Goal: Information Seeking & Learning: Learn about a topic

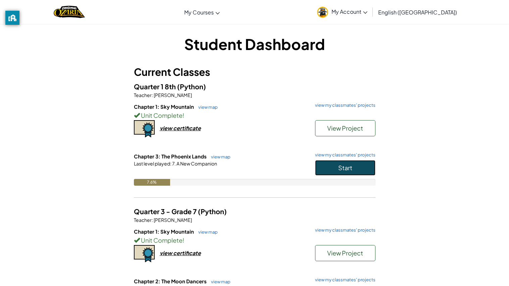
click at [335, 171] on button "Start" at bounding box center [345, 167] width 60 height 15
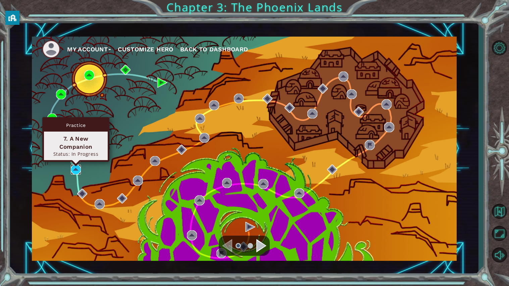
click at [71, 172] on img at bounding box center [76, 169] width 10 height 10
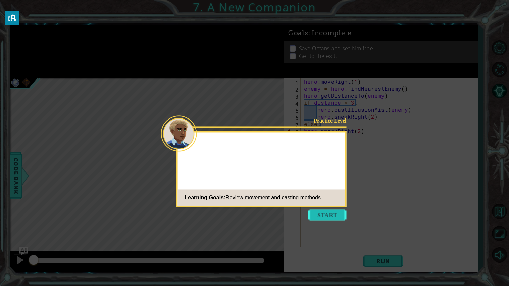
click at [326, 219] on button "Start" at bounding box center [328, 214] width 38 height 11
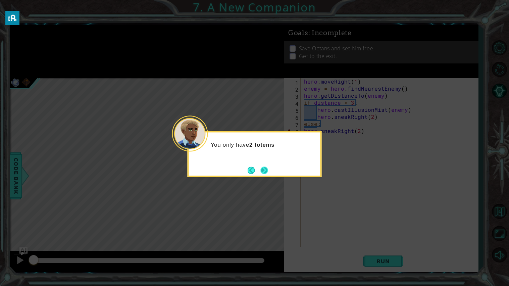
click at [267, 169] on button "Next" at bounding box center [264, 170] width 7 height 7
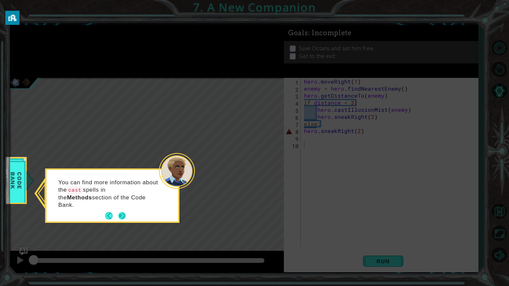
click at [125, 212] on button "Next" at bounding box center [122, 215] width 7 height 7
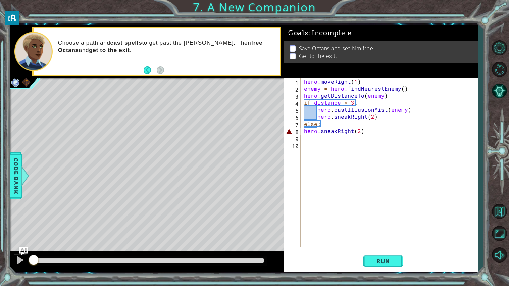
click at [318, 131] on div "hero . moveRight ( 1 ) enemy = hero . findNearestEnemy ( ) hero . getDistanceTo…" at bounding box center [391, 169] width 177 height 183
click at [381, 132] on div "hero . moveRight ( 1 ) enemy = hero . findNearestEnemy ( ) hero . getDistanceTo…" at bounding box center [391, 169] width 177 height 183
click at [387, 254] on button "Run" at bounding box center [383, 260] width 40 height 19
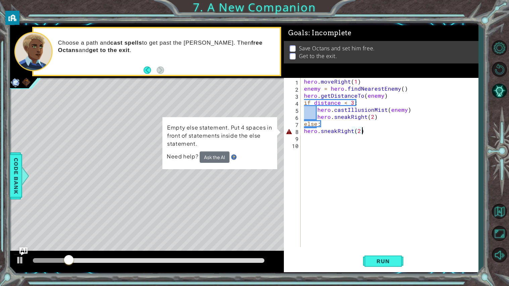
click at [305, 131] on div "hero . moveRight ( 1 ) enemy = hero . findNearestEnemy ( ) hero . getDistanceTo…" at bounding box center [391, 169] width 177 height 183
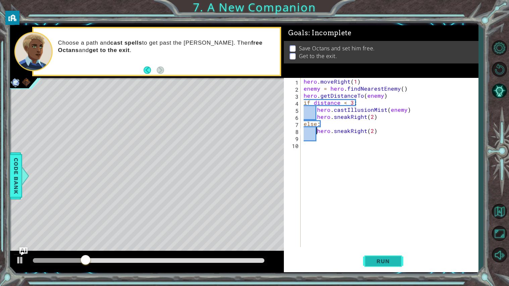
click at [380, 260] on span "Run" at bounding box center [383, 261] width 27 height 7
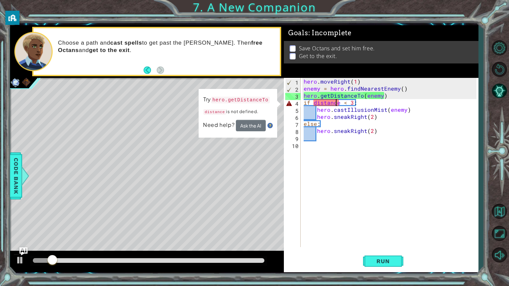
click at [335, 103] on div "hero . moveRight ( 1 ) enemy = hero . findNearestEnemy ( ) hero . getDistanceTo…" at bounding box center [391, 169] width 178 height 183
click at [315, 103] on div "hero . moveRight ( 1 ) enemy = hero . findNearestEnemy ( ) hero . getDistanceTo…" at bounding box center [391, 169] width 178 height 183
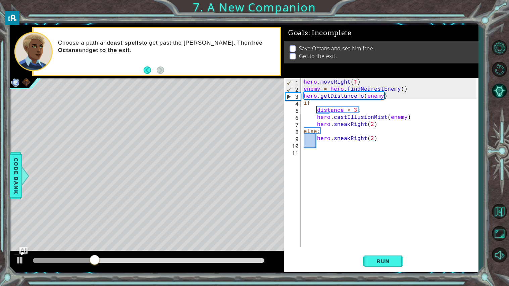
click at [399, 93] on div "hero . moveRight ( 1 ) enemy = hero . findNearestEnemy ( ) hero . getDistanceTo…" at bounding box center [391, 169] width 178 height 183
click at [375, 269] on button "Run" at bounding box center [383, 260] width 40 height 19
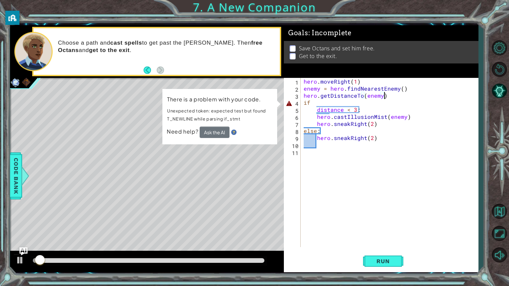
click at [316, 112] on div "hero . moveRight ( 1 ) enemy = hero . findNearestEnemy ( ) hero . getDistanceTo…" at bounding box center [391, 169] width 178 height 183
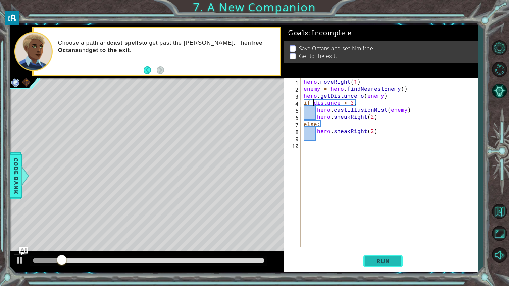
click at [374, 260] on span "Run" at bounding box center [383, 261] width 27 height 7
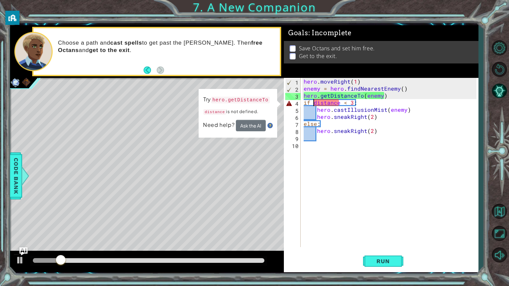
click at [364, 97] on div "hero . moveRight ( 1 ) enemy = hero . findNearestEnemy ( ) hero . getDistanceTo…" at bounding box center [391, 169] width 178 height 183
click at [305, 96] on div "hero . moveRight ( 1 ) enemy = hero . findNearestEnemy ( ) hero . getDistanceTo…" at bounding box center [391, 169] width 178 height 183
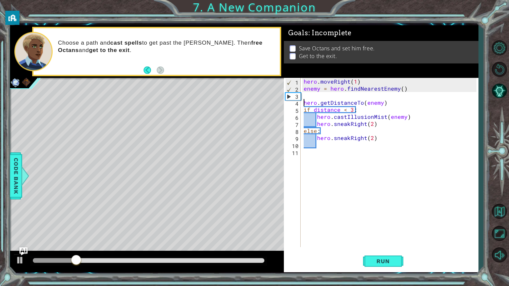
click at [324, 111] on div "hero . moveRight ( 1 ) enemy = hero . findNearestEnemy ( ) hero . getDistanceTo…" at bounding box center [391, 169] width 178 height 183
click at [378, 259] on span "Run" at bounding box center [383, 261] width 27 height 7
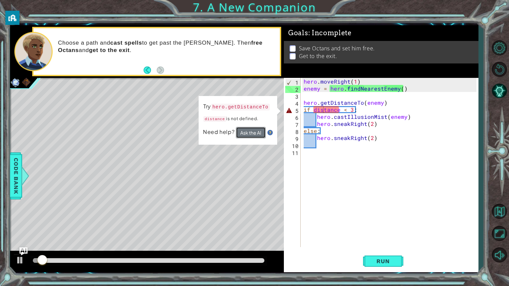
click at [256, 135] on button "Ask the AI" at bounding box center [251, 132] width 30 height 11
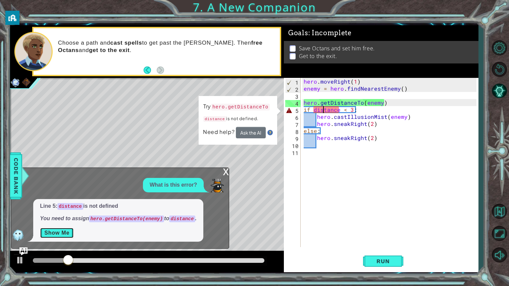
click at [67, 235] on button "Show Me" at bounding box center [57, 233] width 34 height 11
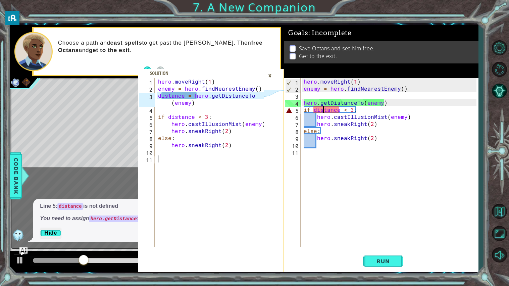
click at [264, 96] on icon at bounding box center [274, 93] width 21 height 6
click at [317, 111] on div "hero . moveRight ( 1 ) enemy = hero . findNearestEnemy ( ) hero . getDistanceTo…" at bounding box center [391, 169] width 178 height 183
click at [315, 110] on div "hero . moveRight ( 1 ) enemy = hero . findNearestEnemy ( ) hero . getDistanceTo…" at bounding box center [391, 169] width 178 height 183
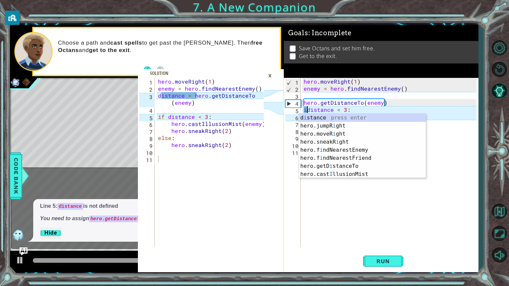
scroll to position [0, 0]
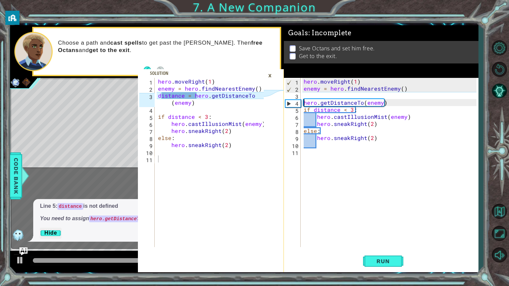
click at [305, 102] on div "hero . moveRight ( 1 ) enemy = hero . findNearestEnemy ( ) hero . getDistanceTo…" at bounding box center [391, 169] width 178 height 183
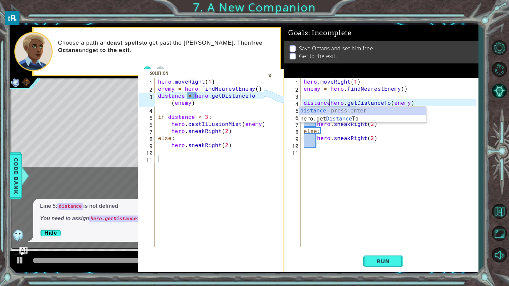
scroll to position [0, 2]
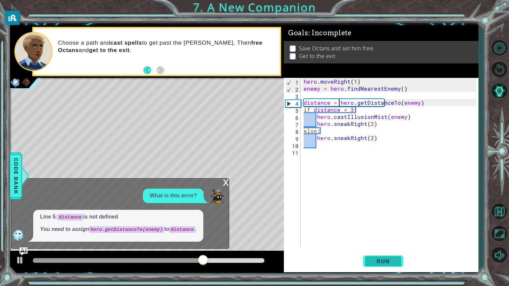
click at [377, 260] on span "Run" at bounding box center [383, 261] width 27 height 7
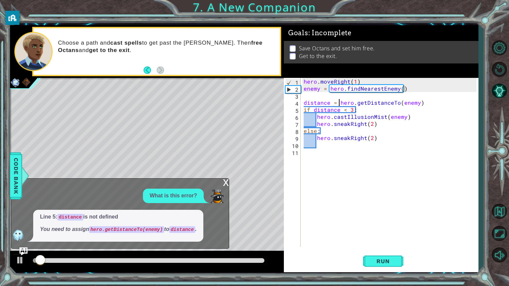
click at [227, 184] on div "x" at bounding box center [226, 182] width 6 height 7
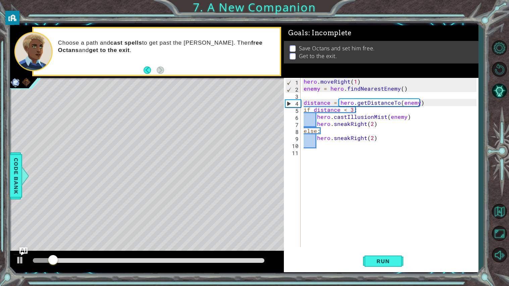
type textarea "hero.sneakRight(2)"
click at [380, 141] on div "hero . moveRight ( 1 ) enemy = hero . findNearestEnemy ( ) distance = hero . ge…" at bounding box center [391, 169] width 178 height 183
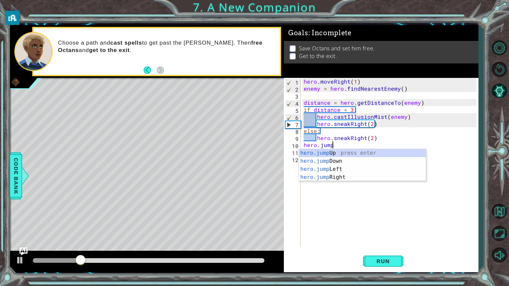
scroll to position [0, 1]
type textarea "hero.jumpR"
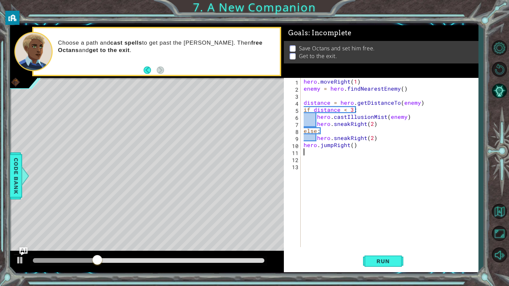
scroll to position [0, 0]
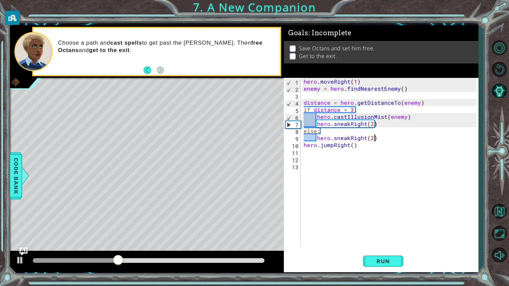
click at [398, 135] on div "hero . moveRight ( 1 ) enemy = hero . findNearestEnemy ( ) distance = hero . ge…" at bounding box center [391, 169] width 178 height 183
type textarea "hero.sneakRight(2)"
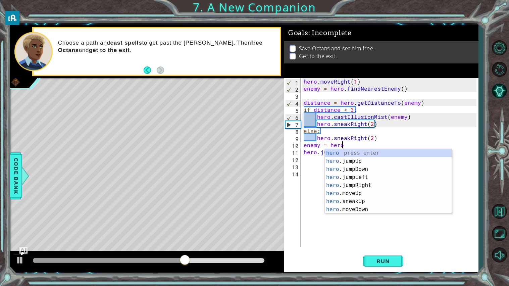
scroll to position [0, 2]
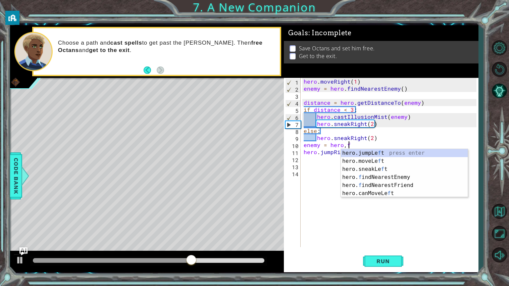
type textarea "enemy = hero,fi"
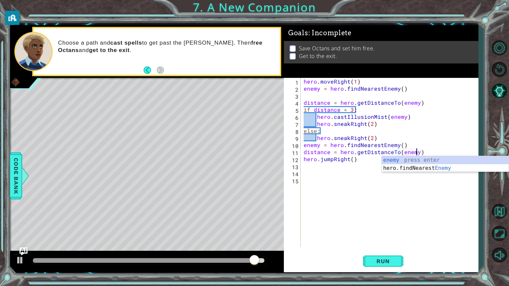
scroll to position [0, 6]
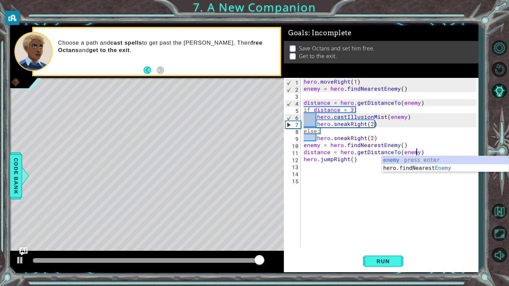
click at [428, 150] on div "hero . moveRight ( 1 ) enemy = hero . findNearestEnemy ( ) distance = hero . ge…" at bounding box center [391, 169] width 178 height 183
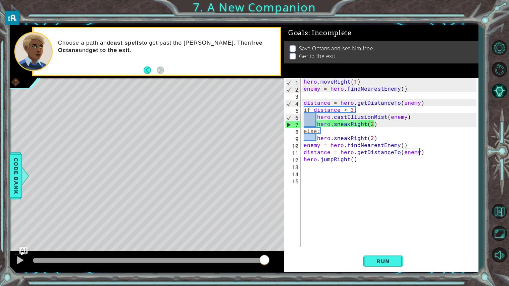
click at [382, 160] on div "hero . moveRight ( 1 ) enemy = hero . findNearestEnemy ( ) distance = hero . ge…" at bounding box center [391, 169] width 178 height 183
type textarea "hero.jumpRight()"
click at [305, 159] on div "hero . moveRight ( 1 ) enemy = hero . findNearestEnemy ( ) distance = hero . ge…" at bounding box center [391, 169] width 178 height 183
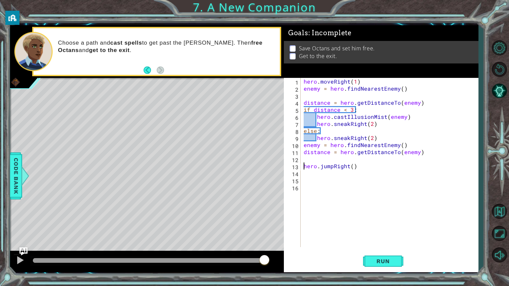
click at [306, 157] on div "hero . moveRight ( 1 ) enemy = hero . findNearestEnemy ( ) distance = hero . ge…" at bounding box center [391, 169] width 178 height 183
type textarea "if distance < 3"
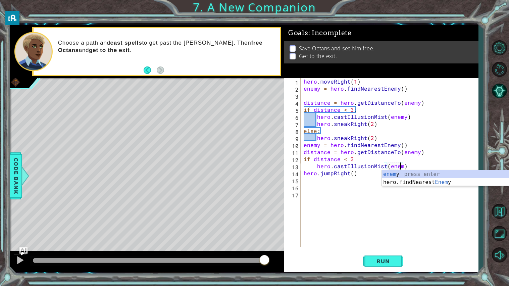
scroll to position [0, 6]
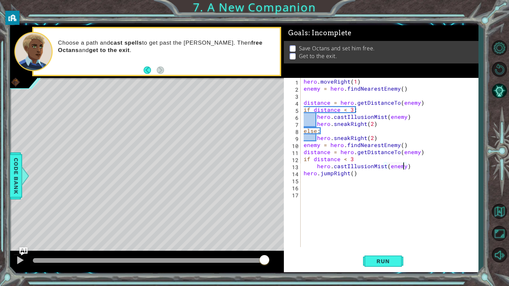
click at [301, 173] on div "hero.castIllusionMist(enemy) 1 2 3 4 5 6 7 8 9 10 11 12 13 14 15 16 17 hero . m…" at bounding box center [380, 162] width 193 height 169
click at [304, 174] on div "hero . moveRight ( 1 ) enemy = hero . findNearestEnemy ( ) distance = hero . ge…" at bounding box center [391, 169] width 178 height 183
type textarea "hero.jumpRight()"
click at [402, 173] on div "hero . moveRight ( 1 ) enemy = hero . findNearestEnemy ( ) distance = hero . ge…" at bounding box center [391, 169] width 178 height 183
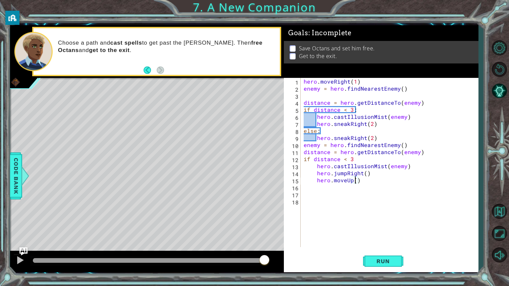
type textarea "hero.moveUp(2)"
type textarea "else"
type textarea "\"
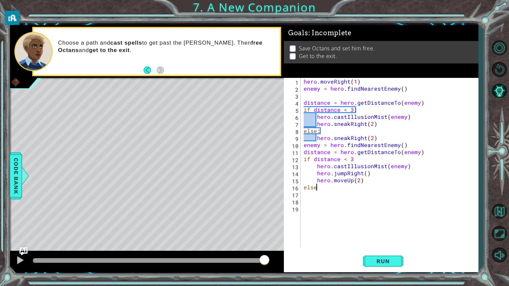
type textarea "else:"
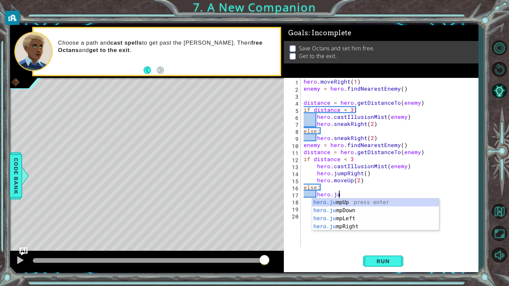
scroll to position [0, 2]
type textarea "hero.jumpR"
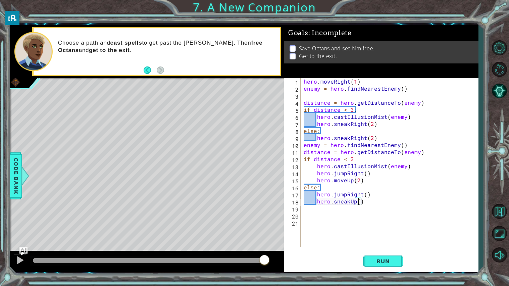
scroll to position [0, 3]
click at [377, 263] on span "Run" at bounding box center [383, 261] width 27 height 7
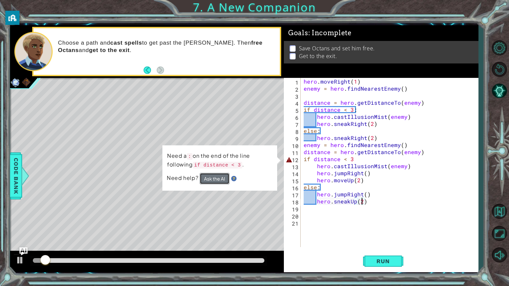
click at [210, 180] on button "Ask the AI" at bounding box center [215, 178] width 30 height 11
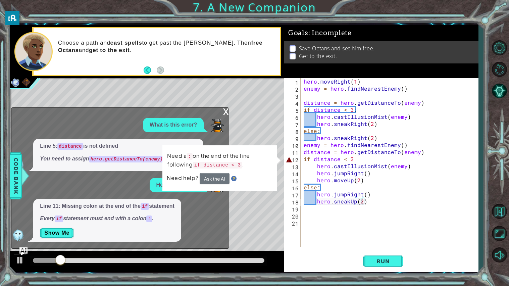
click at [352, 157] on div "hero . moveRight ( 1 ) enemy = hero . findNearestEnemy ( ) distance = hero . ge…" at bounding box center [391, 169] width 178 height 183
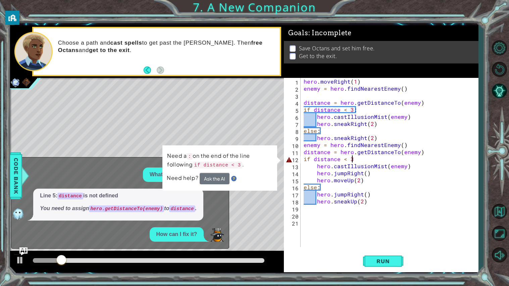
scroll to position [0, 2]
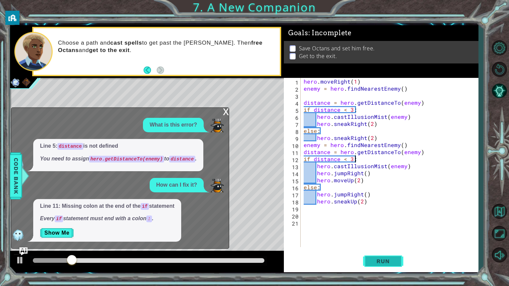
click at [392, 261] on span "Run" at bounding box center [383, 261] width 27 height 7
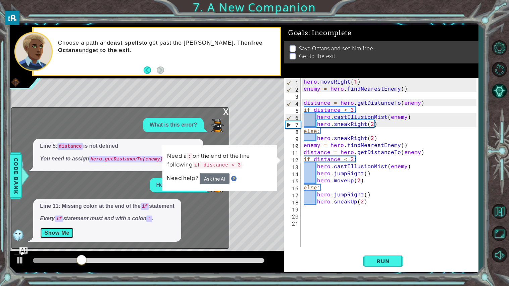
click at [56, 236] on button "Show Me" at bounding box center [57, 233] width 34 height 11
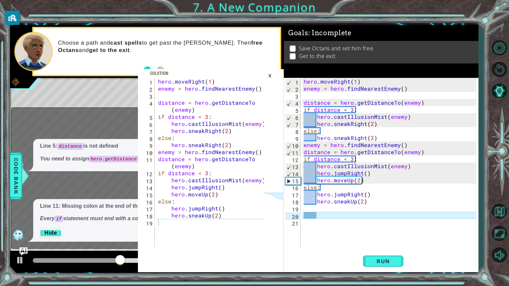
click at [273, 76] on div "×" at bounding box center [270, 75] width 10 height 11
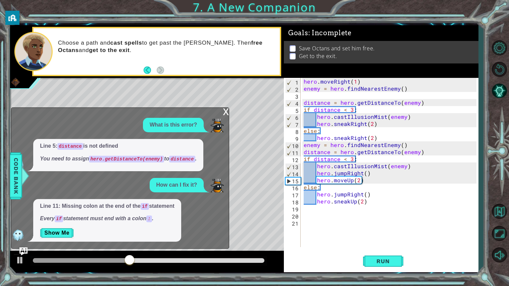
click at [227, 114] on div "x" at bounding box center [226, 111] width 6 height 7
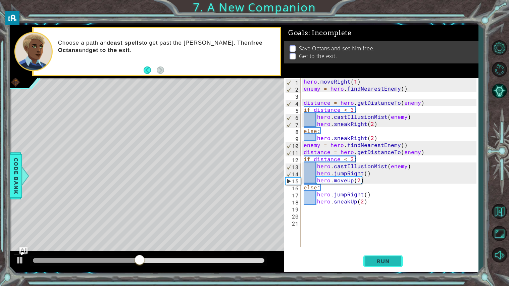
click at [373, 266] on button "Run" at bounding box center [383, 260] width 40 height 19
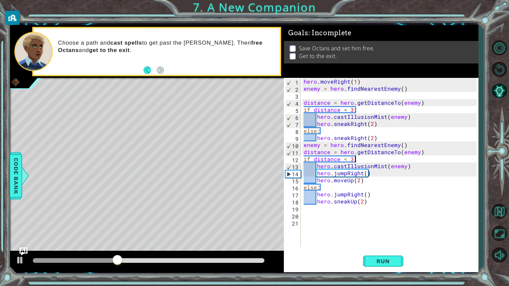
click at [373, 168] on div "hero . moveRight ( 1 ) enemy = hero . findNearestEnemy ( ) distance = hero . ge…" at bounding box center [391, 169] width 178 height 183
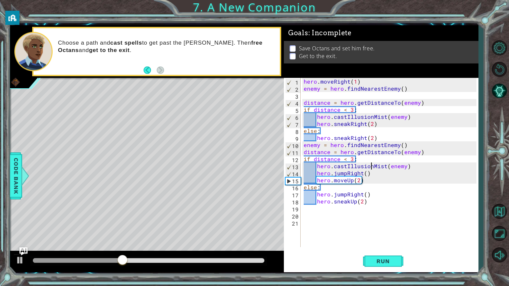
click at [385, 167] on div "hero . moveRight ( 1 ) enemy = hero . findNearestEnemy ( ) distance = hero . ge…" at bounding box center [391, 169] width 178 height 183
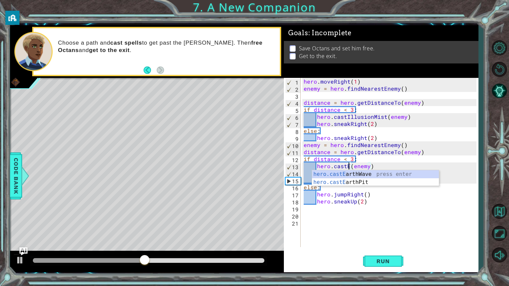
scroll to position [0, 3]
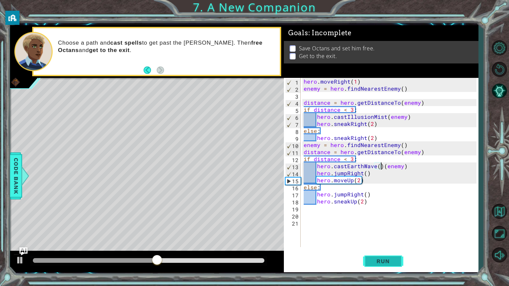
click at [386, 261] on span "Run" at bounding box center [383, 261] width 27 height 7
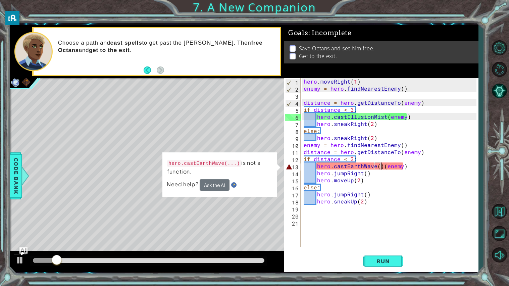
click at [416, 167] on div "hero . moveRight ( 1 ) enemy = hero . findNearestEnemy ( ) distance = hero . ge…" at bounding box center [391, 169] width 178 height 183
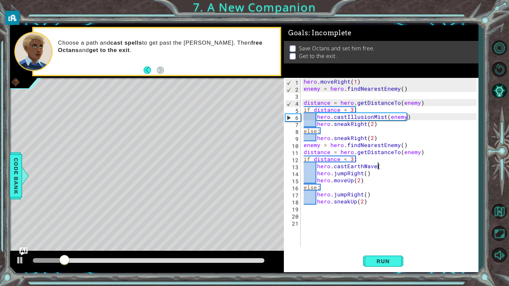
type textarea "hero.castEarthWave"
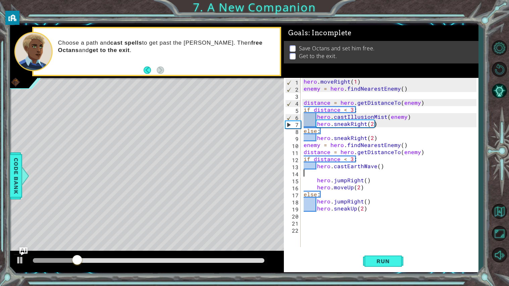
scroll to position [0, 0]
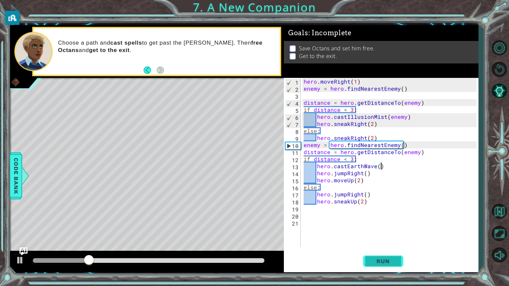
click at [373, 269] on button "Run" at bounding box center [383, 260] width 40 height 19
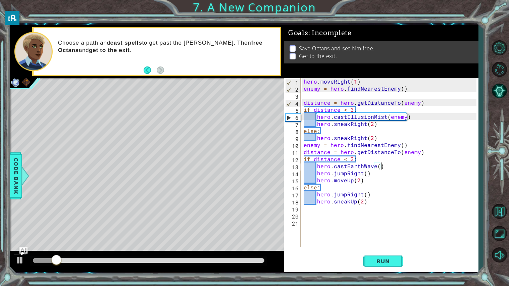
click at [375, 168] on div "hero . moveRight ( 1 ) enemy = hero . findNearestEnemy ( ) distance = hero . ge…" at bounding box center [391, 169] width 178 height 183
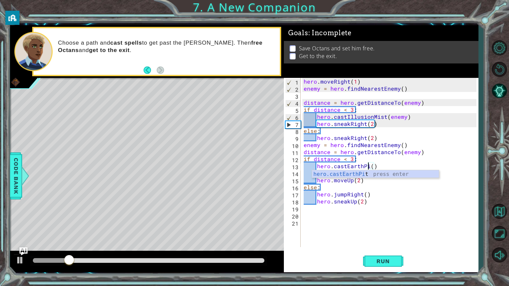
type textarea "hero.castEarthPit()"
click at [388, 209] on div "hero . moveRight ( 1 ) enemy = hero . findNearestEnemy ( ) distance = hero . ge…" at bounding box center [391, 169] width 178 height 183
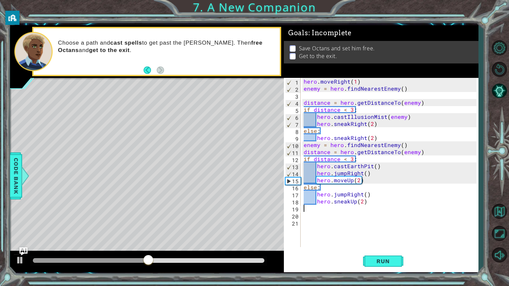
click at [306, 146] on div "hero . moveRight ( 1 ) enemy = hero . findNearestEnemy ( ) distance = hero . ge…" at bounding box center [391, 169] width 178 height 183
click at [304, 145] on div "hero . moveRight ( 1 ) enemy = hero . findNearestEnemy ( ) distance = hero . ge…" at bounding box center [391, 169] width 178 height 183
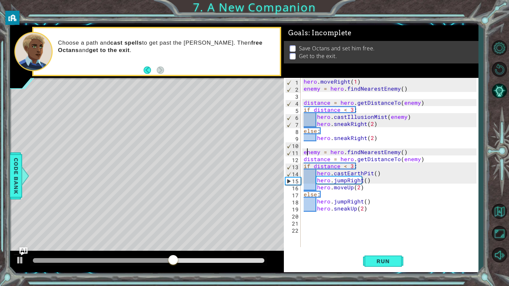
click at [307, 154] on div "hero . moveRight ( 1 ) enemy = hero . findNearestEnemy ( ) distance = hero . ge…" at bounding box center [391, 169] width 178 height 183
click at [305, 153] on div "hero . moveRight ( 1 ) enemy = hero . findNearestEnemy ( ) distance = hero . ge…" at bounding box center [391, 169] width 178 height 183
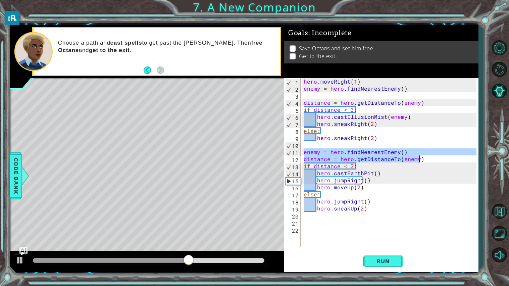
drag, startPoint x: 305, startPoint y: 153, endPoint x: 456, endPoint y: 160, distance: 150.5
click at [456, 160] on div "hero . moveRight ( 1 ) enemy = hero . findNearestEnemy ( ) distance = hero . ge…" at bounding box center [391, 169] width 178 height 183
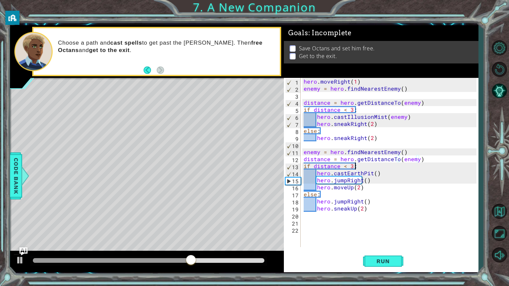
click at [455, 163] on div "hero . moveRight ( 1 ) enemy = hero . findNearestEnemy ( ) distance = hero . ge…" at bounding box center [391, 169] width 178 height 183
click at [432, 160] on div "hero . moveRight ( 1 ) enemy = hero . findNearestEnemy ( ) distance = hero . ge…" at bounding box center [391, 169] width 178 height 183
click at [402, 159] on div "hero . moveRight ( 1 ) enemy = hero . findNearestEnemy ( ) distance = hero . ge…" at bounding box center [391, 169] width 178 height 183
click at [422, 163] on div "hero . moveRight ( 1 ) enemy = hero . findNearestEnemy ( ) distance = hero . ge…" at bounding box center [391, 169] width 178 height 183
click at [421, 160] on div "hero . moveRight ( 1 ) enemy = hero . findNearestEnemy ( ) distance = hero . ge…" at bounding box center [391, 169] width 178 height 183
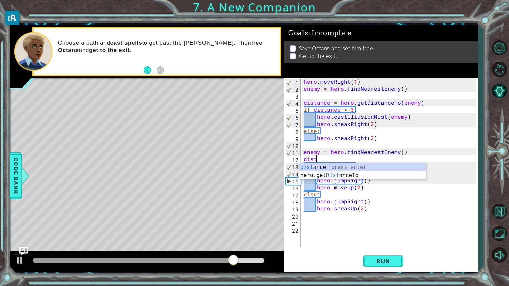
type textarea "d"
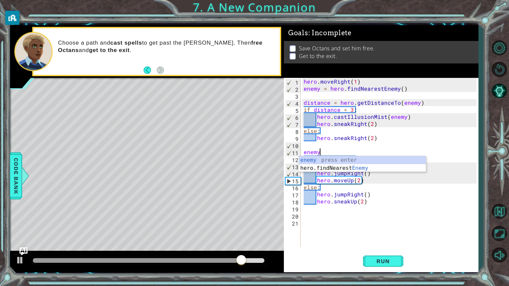
type textarea "e"
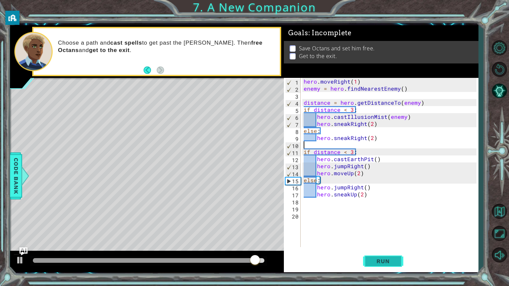
click at [374, 265] on button "Run" at bounding box center [383, 260] width 40 height 19
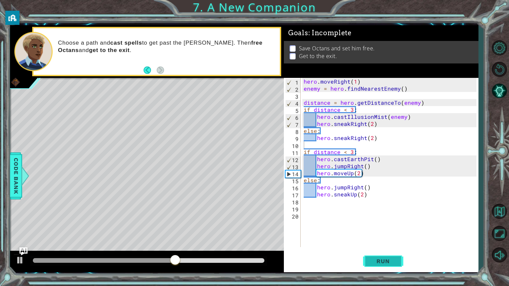
click at [381, 260] on span "Run" at bounding box center [383, 261] width 27 height 7
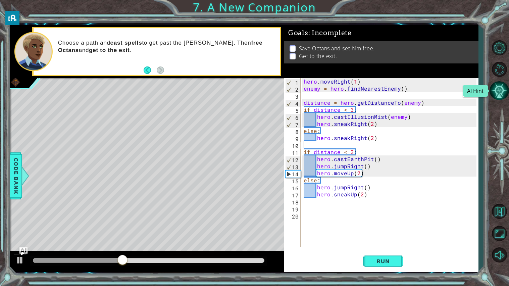
click at [502, 84] on button "AI Hint" at bounding box center [499, 90] width 19 height 19
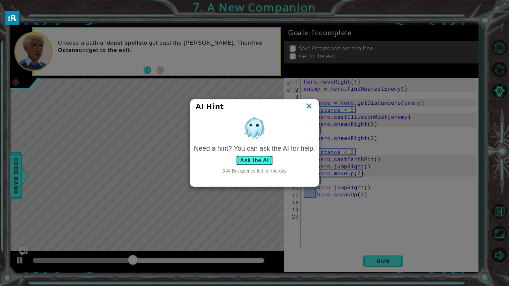
click at [255, 161] on button "Ask the AI" at bounding box center [254, 160] width 37 height 11
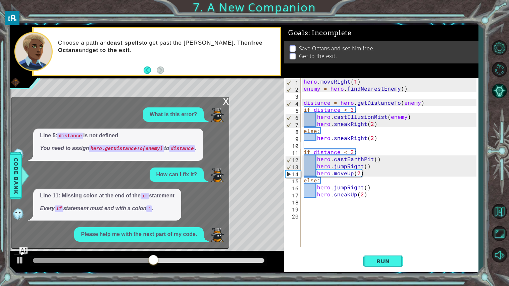
scroll to position [7, 0]
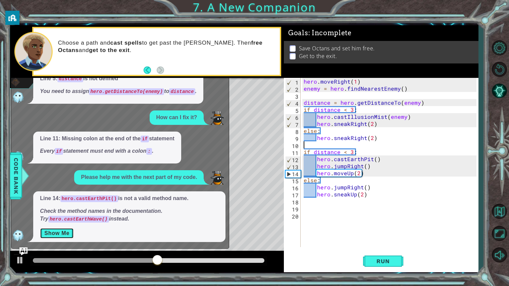
click at [65, 236] on button "Show Me" at bounding box center [57, 233] width 34 height 11
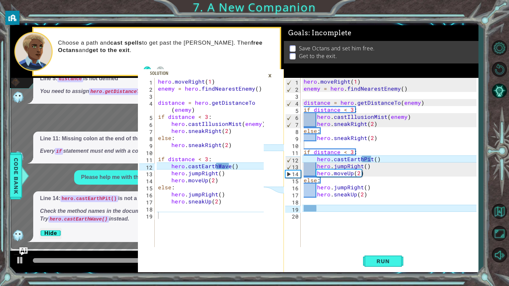
click at [371, 159] on div "hero . moveRight ( 1 ) enemy = hero . findNearestEnemy ( ) distance = hero . ge…" at bounding box center [391, 169] width 178 height 183
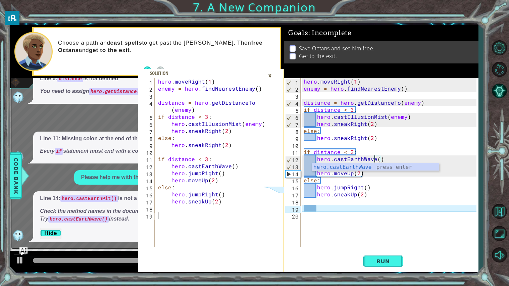
click at [315, 119] on div "hero . moveRight ( 1 ) enemy = hero . findNearestEnemy ( ) distance = hero . ge…" at bounding box center [391, 169] width 178 height 183
click at [270, 73] on div "×" at bounding box center [270, 75] width 10 height 11
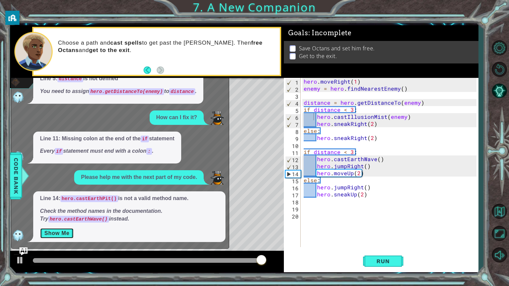
click at [61, 234] on button "Show Me" at bounding box center [57, 233] width 34 height 11
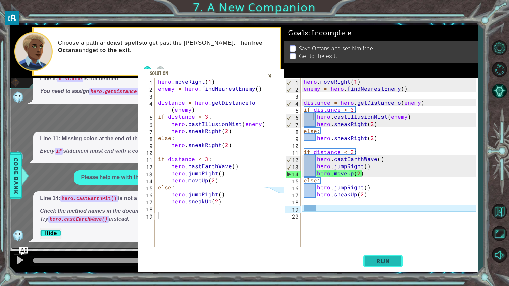
click at [380, 261] on span "Run" at bounding box center [383, 261] width 27 height 7
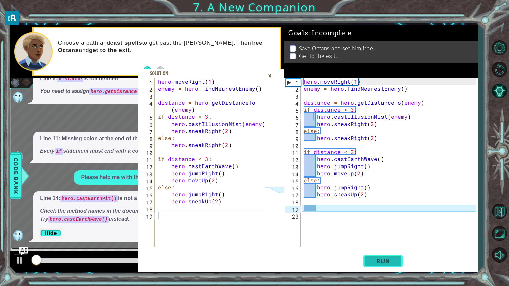
click at [380, 261] on span "Run" at bounding box center [383, 261] width 27 height 7
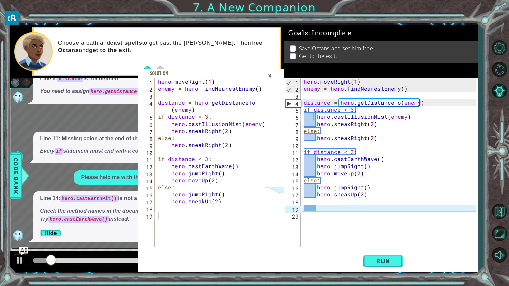
click at [270, 74] on div "×" at bounding box center [270, 75] width 10 height 11
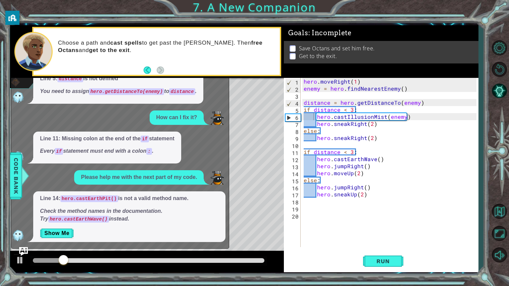
click at [25, 249] on img "Ask AI" at bounding box center [23, 251] width 9 height 9
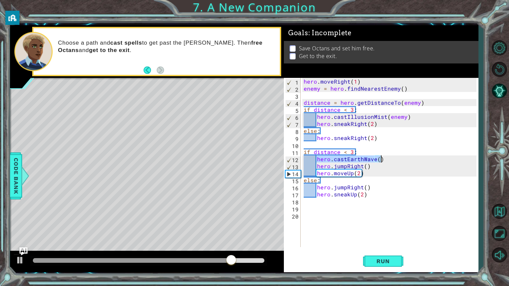
drag, startPoint x: 316, startPoint y: 160, endPoint x: 398, endPoint y: 159, distance: 82.3
click at [398, 159] on div "hero . moveRight ( 1 ) enemy = hero . findNearestEnemy ( ) distance = hero . ge…" at bounding box center [391, 169] width 178 height 183
click at [379, 168] on div "hero . moveRight ( 1 ) enemy = hero . findNearestEnemy ( ) distance = hero . ge…" at bounding box center [391, 169] width 178 height 183
type textarea "hero.jumpRight()"
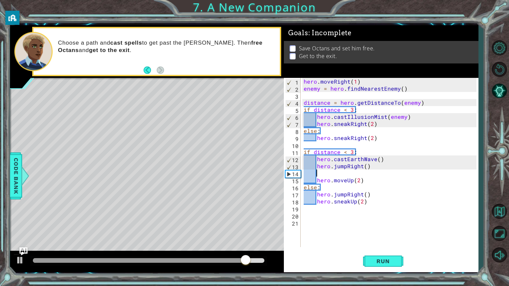
paste textarea "hero.castEarthWave()"
type textarea "hero.castEarthWave()"
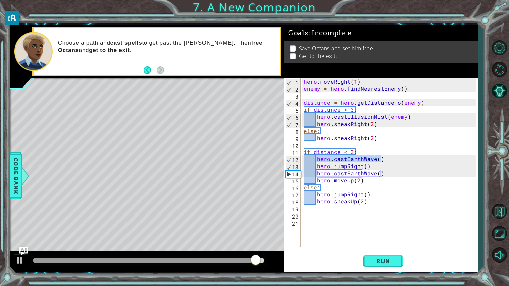
drag, startPoint x: 316, startPoint y: 160, endPoint x: 402, endPoint y: 160, distance: 85.6
click at [402, 160] on div "hero . moveRight ( 1 ) enemy = hero . findNearestEnemy ( ) distance = hero . ge…" at bounding box center [391, 169] width 178 height 183
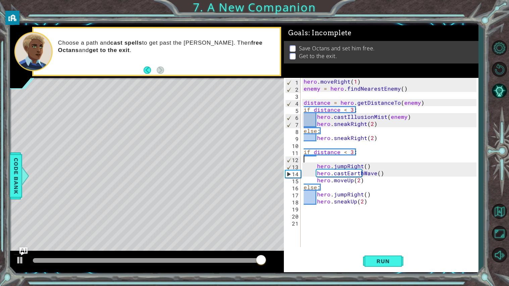
scroll to position [0, 0]
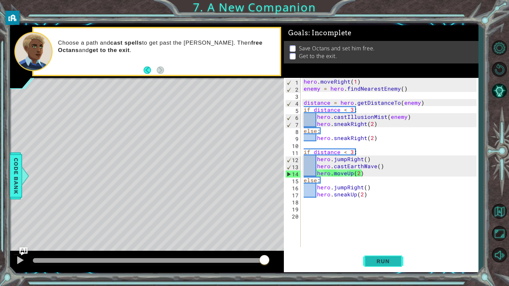
click at [385, 257] on button "Run" at bounding box center [383, 260] width 40 height 19
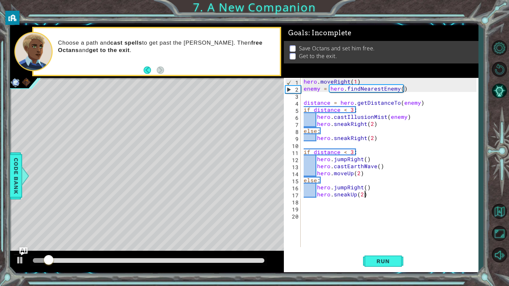
click at [369, 192] on div "hero . moveRight ( 1 ) enemy = hero . findNearestEnemy ( ) distance = hero . ge…" at bounding box center [391, 169] width 178 height 183
type textarea "hero.sneakUp(2)"
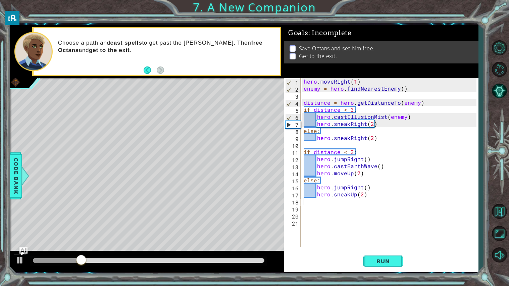
click at [364, 195] on div "hero . moveRight ( 1 ) enemy = hero . findNearestEnemy ( ) distance = hero . ge…" at bounding box center [391, 169] width 178 height 183
click at [362, 195] on div "hero . moveRight ( 1 ) enemy = hero . findNearestEnemy ( ) distance = hero . ge…" at bounding box center [391, 169] width 178 height 183
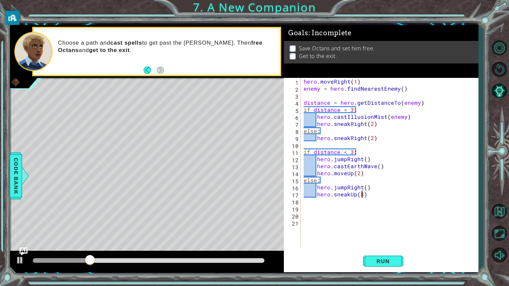
scroll to position [0, 3]
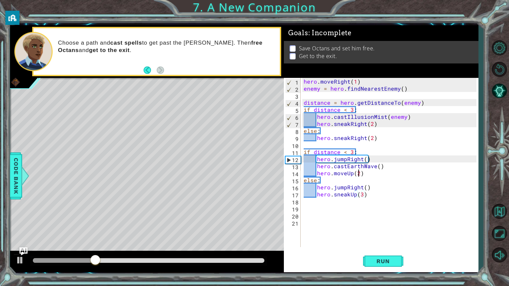
click at [359, 174] on div "hero . moveRight ( 1 ) enemy = hero . findNearestEnemy ( ) distance = hero . ge…" at bounding box center [391, 169] width 178 height 183
type textarea "hero.moveUp(3)"
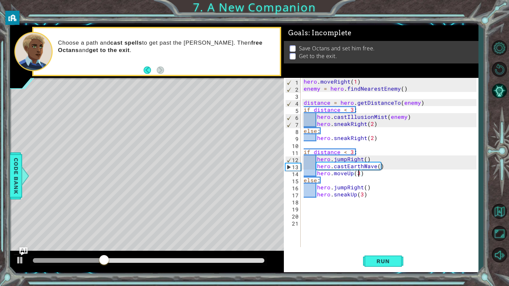
click at [410, 231] on div "hero . moveRight ( 1 ) enemy = hero . findNearestEnemy ( ) distance = hero . ge…" at bounding box center [391, 169] width 178 height 183
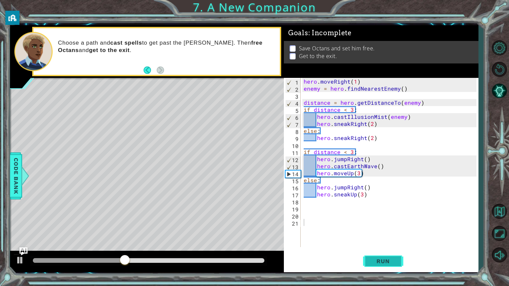
click at [366, 257] on button "Run" at bounding box center [383, 260] width 40 height 19
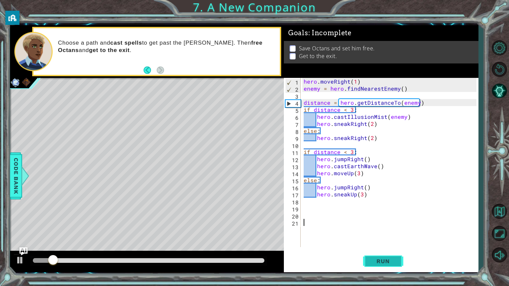
type textarea "\"
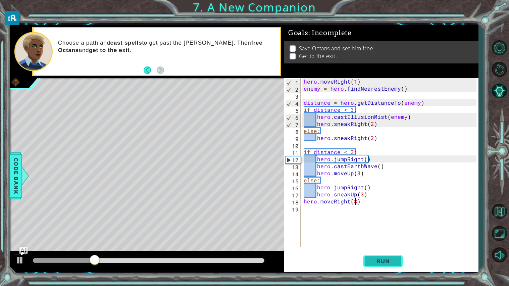
scroll to position [0, 3]
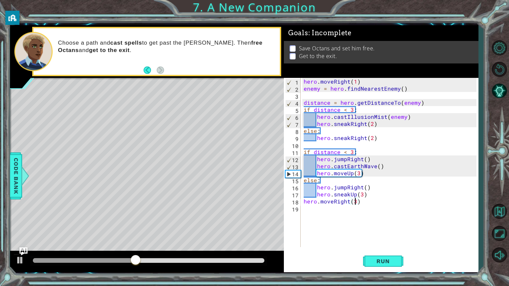
click at [365, 196] on div "hero . moveRight ( 1 ) enemy = hero . findNearestEnemy ( ) distance = hero . ge…" at bounding box center [391, 169] width 178 height 183
type textarea "hero.sneakUp(3)"
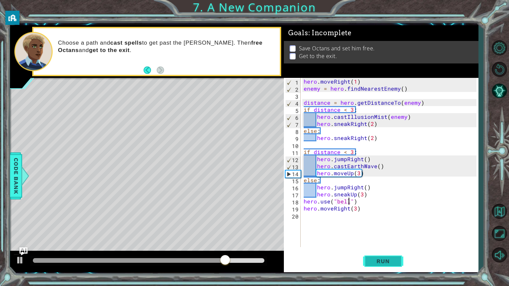
type textarea "hero.use("bell")"
click at [377, 265] on span "Run" at bounding box center [383, 261] width 27 height 7
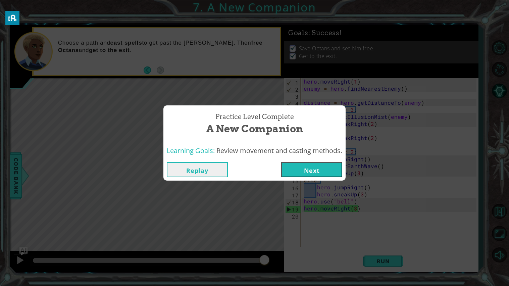
click at [320, 166] on button "Next" at bounding box center [311, 169] width 61 height 15
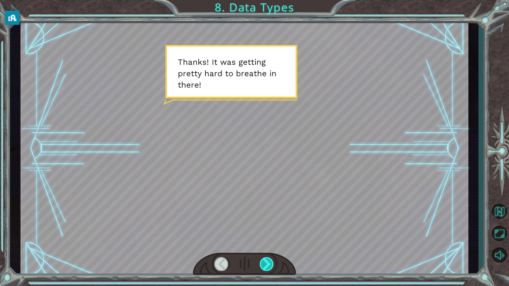
click at [261, 268] on div at bounding box center [267, 264] width 14 height 14
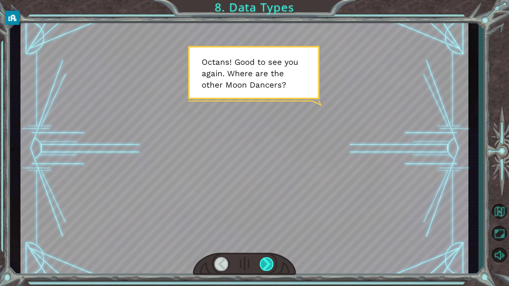
click at [261, 269] on div at bounding box center [267, 264] width 14 height 14
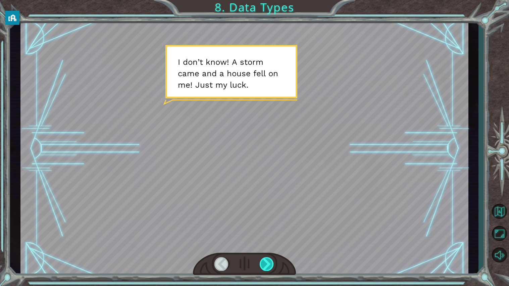
click at [261, 269] on div at bounding box center [267, 264] width 14 height 14
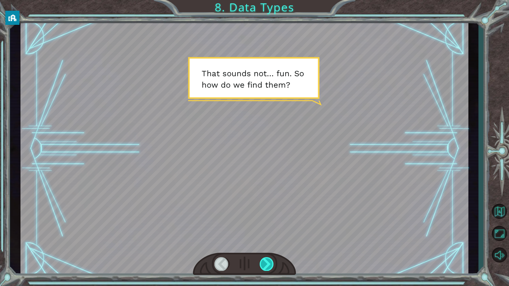
click at [261, 269] on div at bounding box center [267, 264] width 14 height 14
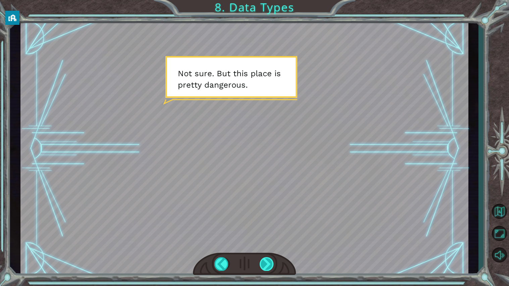
click at [261, 269] on div at bounding box center [267, 264] width 14 height 14
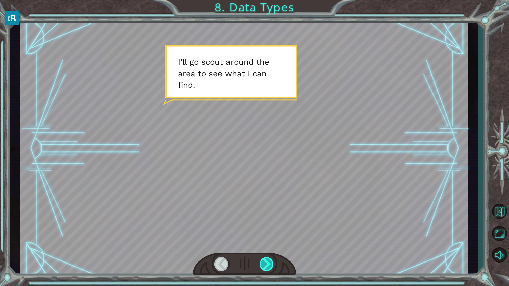
click at [261, 269] on div at bounding box center [267, 264] width 14 height 14
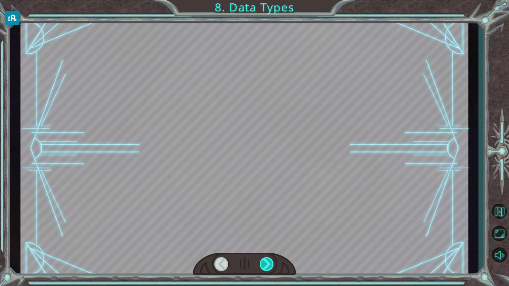
click at [261, 269] on div at bounding box center [267, 264] width 14 height 14
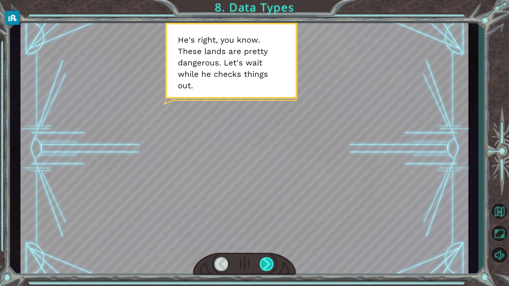
click at [260, 265] on div at bounding box center [267, 264] width 14 height 14
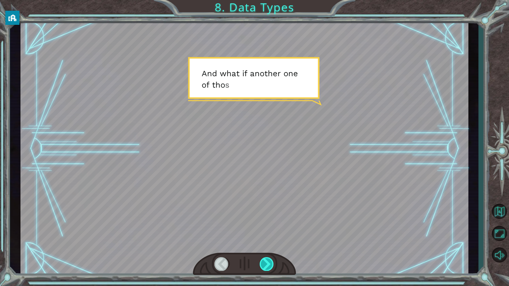
click at [260, 265] on div at bounding box center [267, 264] width 14 height 14
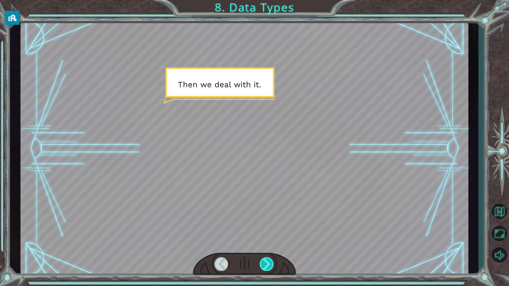
click at [260, 265] on div at bounding box center [267, 264] width 14 height 14
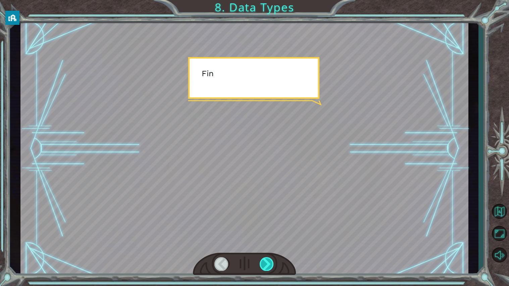
click at [260, 265] on div at bounding box center [267, 264] width 14 height 14
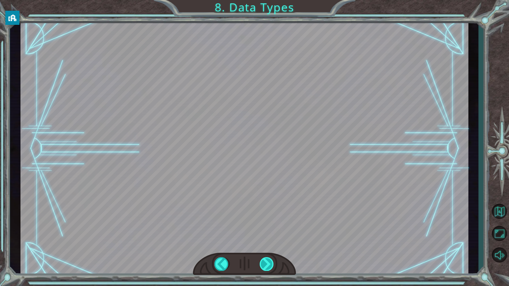
click at [260, 265] on div at bounding box center [267, 264] width 14 height 14
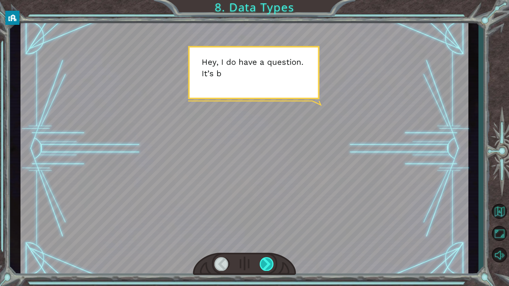
click at [260, 265] on div at bounding box center [267, 264] width 14 height 14
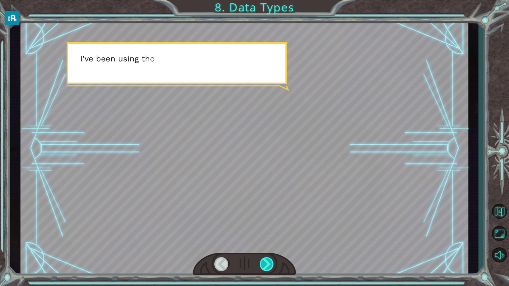
click at [260, 265] on div at bounding box center [267, 264] width 14 height 14
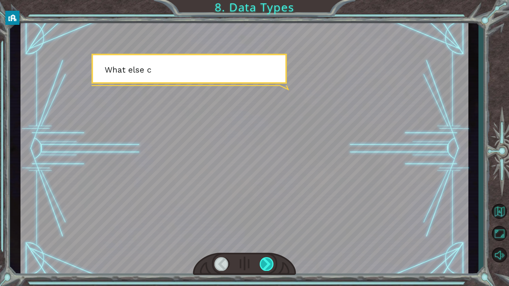
click at [260, 265] on div at bounding box center [267, 264] width 14 height 14
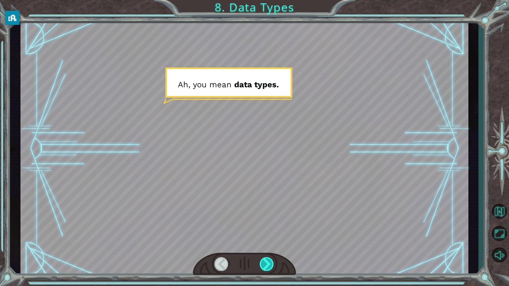
click at [260, 265] on div at bounding box center [267, 264] width 14 height 14
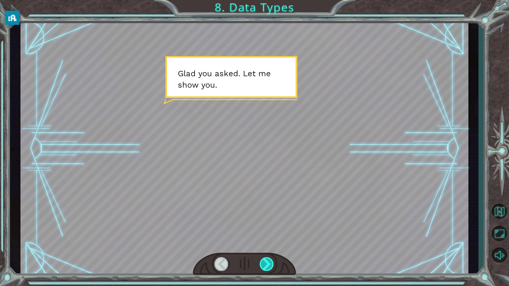
click at [260, 265] on div at bounding box center [267, 264] width 14 height 14
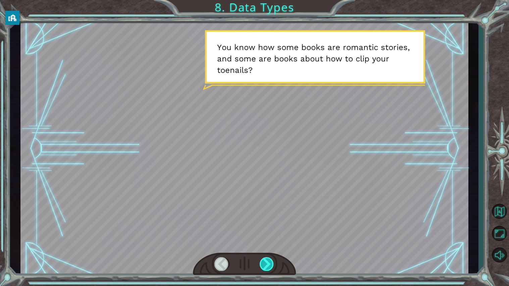
click at [263, 263] on div at bounding box center [267, 264] width 14 height 14
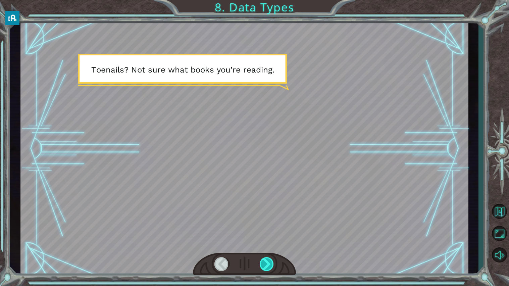
click at [263, 263] on div at bounding box center [267, 264] width 14 height 14
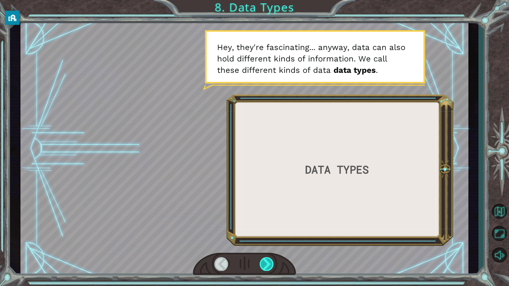
click at [264, 263] on div at bounding box center [267, 264] width 14 height 14
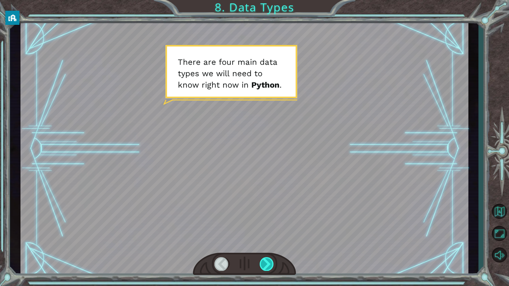
click at [264, 263] on div at bounding box center [267, 264] width 14 height 14
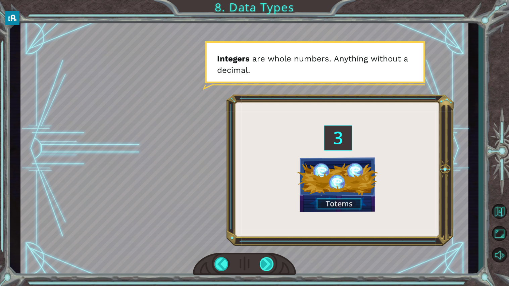
click at [264, 263] on div at bounding box center [267, 264] width 14 height 14
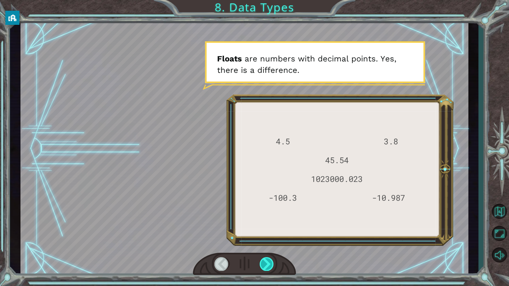
click at [264, 263] on div at bounding box center [267, 264] width 14 height 14
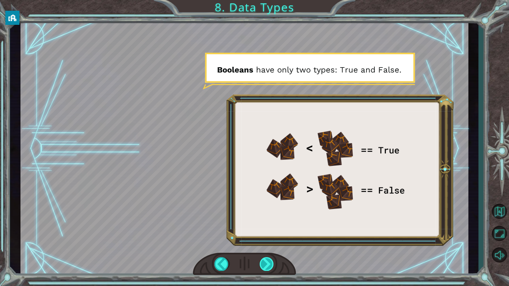
click at [264, 263] on div at bounding box center [267, 264] width 14 height 14
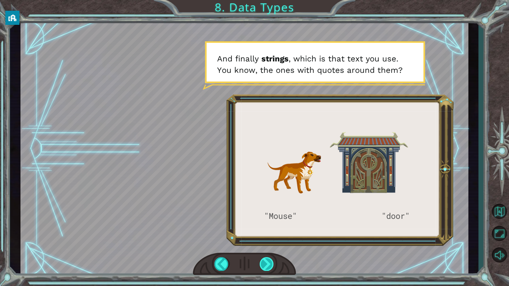
click at [264, 263] on div at bounding box center [267, 264] width 14 height 14
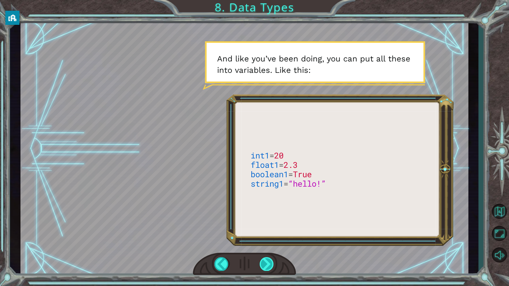
click at [264, 263] on div at bounding box center [267, 264] width 14 height 14
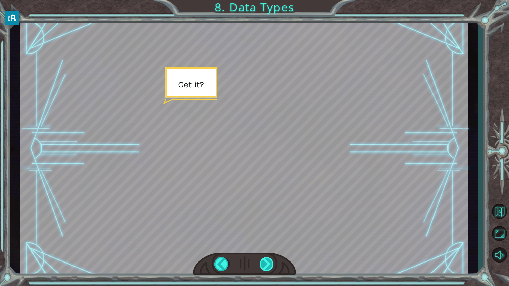
click at [264, 263] on div at bounding box center [267, 264] width 14 height 14
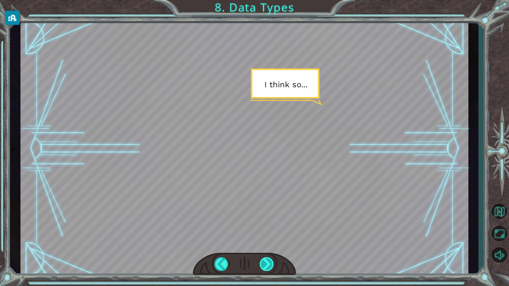
click at [264, 263] on div at bounding box center [267, 264] width 14 height 14
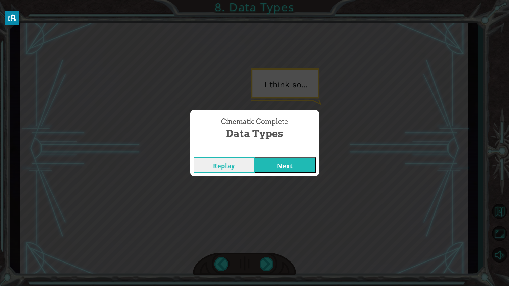
click at [274, 169] on button "Next" at bounding box center [285, 164] width 61 height 15
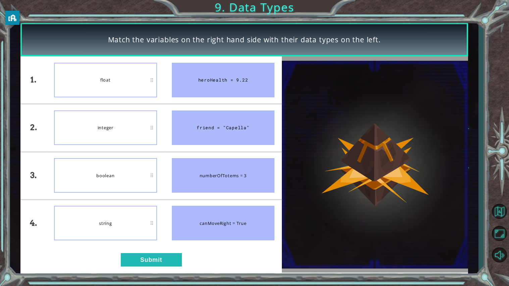
click at [100, 76] on div "float" at bounding box center [105, 80] width 103 height 35
click at [262, 90] on div "heroHealth = 9.22" at bounding box center [223, 80] width 103 height 35
click at [125, 86] on div "float" at bounding box center [105, 80] width 103 height 35
click at [151, 264] on button "Submit" at bounding box center [151, 259] width 61 height 13
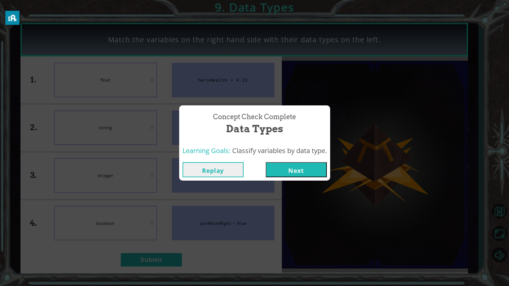
click at [316, 160] on div "Replay Next" at bounding box center [254, 170] width 151 height 22
click at [323, 187] on div "Concept Check Complete Data Types Learning Goals: Classify variables by data ty…" at bounding box center [254, 143] width 509 height 286
click at [303, 175] on button "Next" at bounding box center [296, 169] width 61 height 15
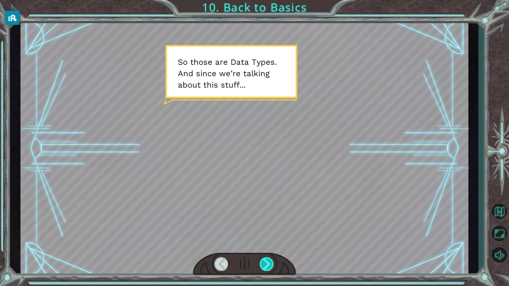
click at [266, 263] on div at bounding box center [267, 264] width 14 height 14
click at [265, 263] on div at bounding box center [267, 264] width 14 height 14
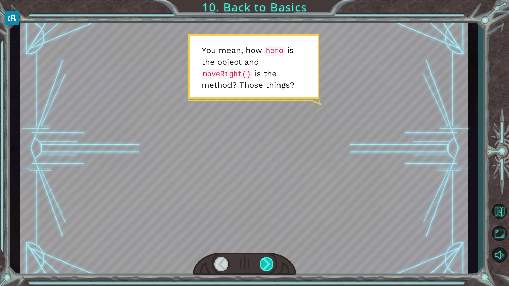
click at [265, 263] on div at bounding box center [267, 264] width 14 height 14
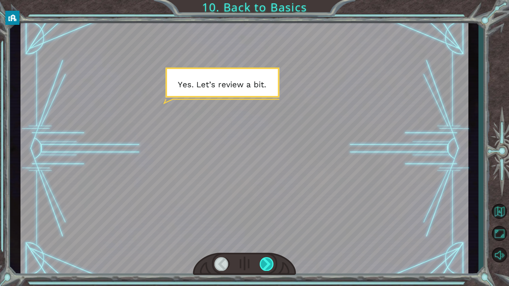
click at [265, 263] on div at bounding box center [267, 264] width 14 height 14
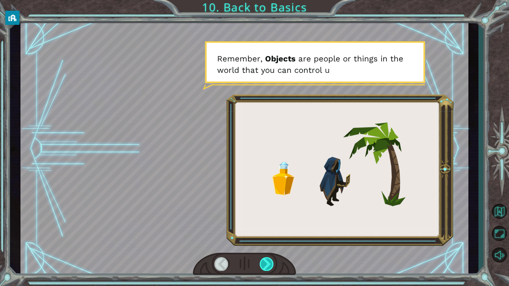
click at [265, 263] on div at bounding box center [267, 264] width 14 height 14
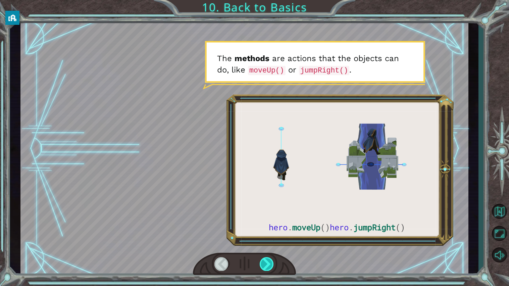
click at [265, 263] on div at bounding box center [267, 264] width 14 height 14
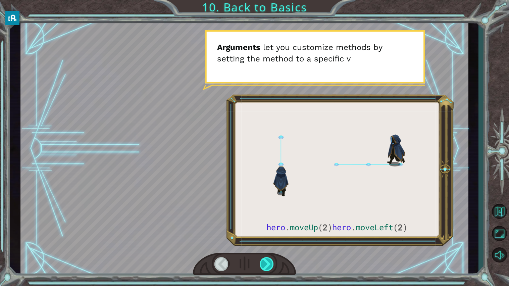
click at [265, 263] on div at bounding box center [267, 264] width 14 height 14
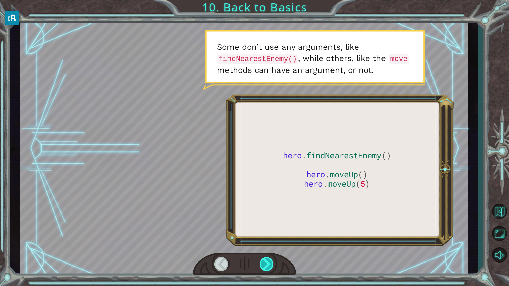
click at [265, 263] on div at bounding box center [267, 264] width 14 height 14
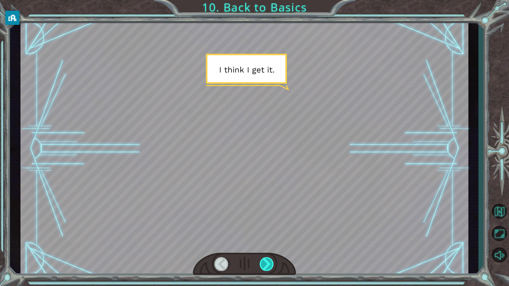
click at [265, 263] on div at bounding box center [267, 264] width 14 height 14
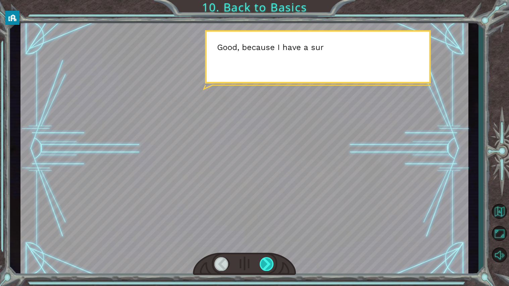
click at [265, 263] on div at bounding box center [267, 264] width 14 height 14
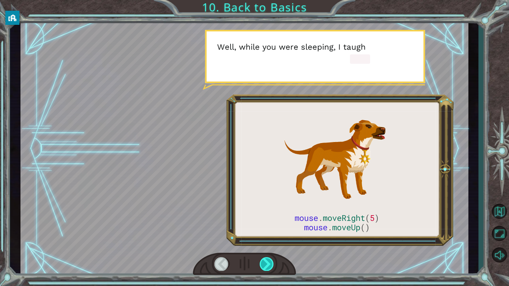
click at [265, 263] on div at bounding box center [267, 264] width 14 height 14
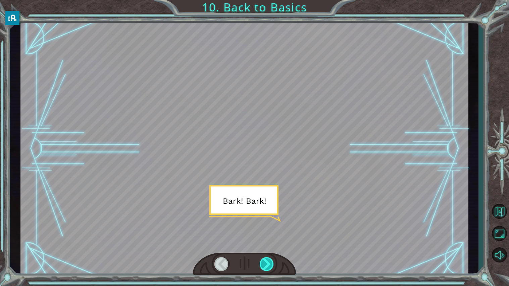
click at [265, 263] on div at bounding box center [267, 264] width 14 height 14
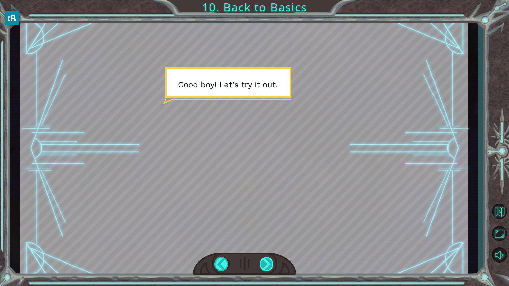
click at [265, 263] on div at bounding box center [267, 264] width 14 height 14
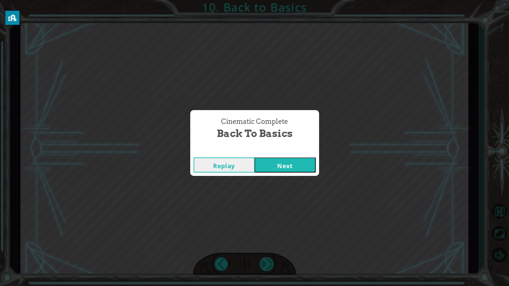
click at [265, 263] on div "Cinematic Complete Back to Basics Replay Next" at bounding box center [254, 143] width 509 height 286
click at [278, 168] on button "Next" at bounding box center [285, 164] width 61 height 15
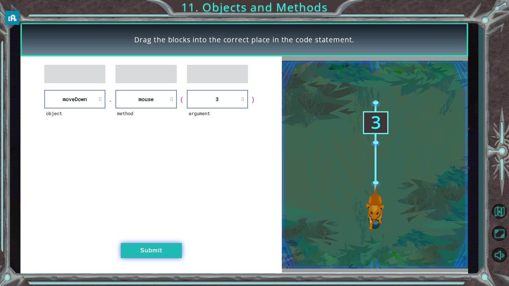
click at [163, 249] on button "Submit" at bounding box center [151, 250] width 61 height 15
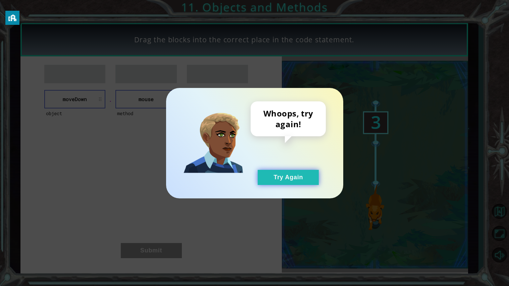
click at [291, 178] on button "Try Again" at bounding box center [288, 177] width 61 height 15
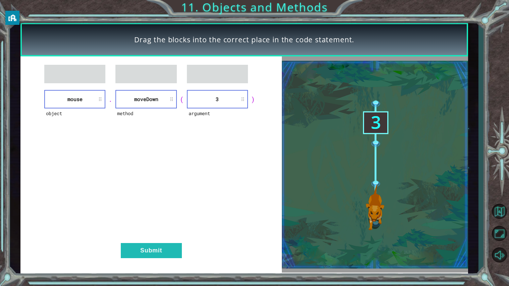
click at [223, 100] on li "3" at bounding box center [217, 99] width 61 height 18
click at [170, 253] on button "Submit" at bounding box center [151, 250] width 61 height 15
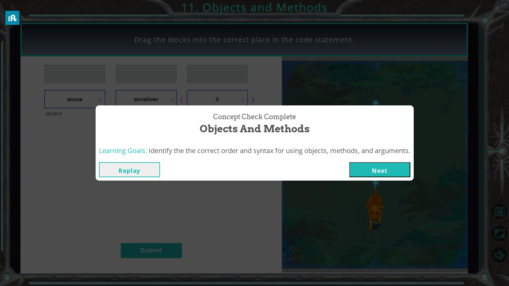
click at [375, 175] on button "Next" at bounding box center [379, 169] width 61 height 15
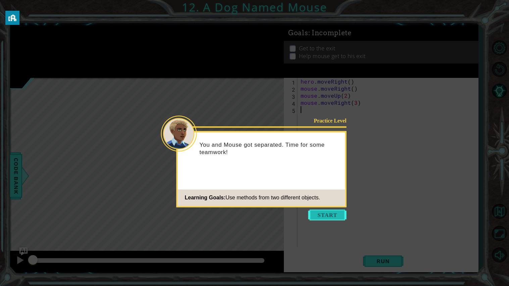
click at [330, 219] on button "Start" at bounding box center [328, 214] width 38 height 11
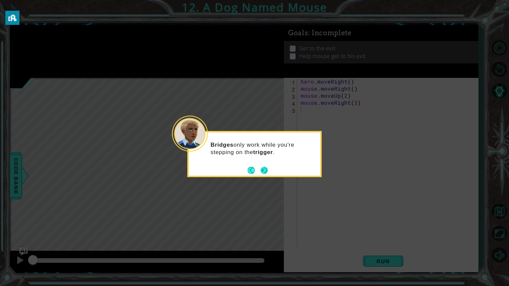
click at [267, 166] on footer at bounding box center [258, 170] width 20 height 10
click at [265, 167] on button "Next" at bounding box center [264, 170] width 7 height 7
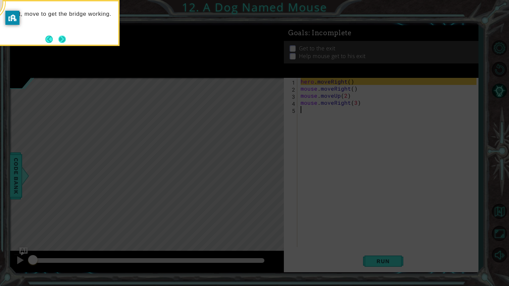
click at [59, 38] on button "Next" at bounding box center [61, 39] width 7 height 7
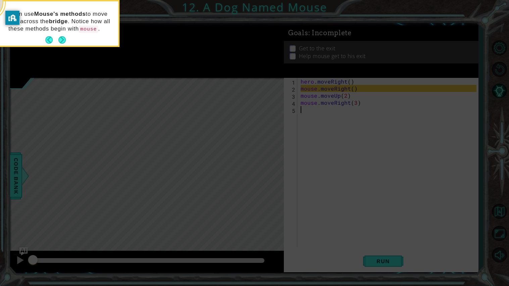
click at [59, 38] on button "Next" at bounding box center [61, 39] width 7 height 7
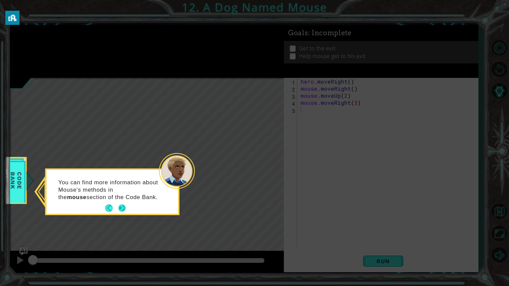
click at [122, 207] on button "Next" at bounding box center [122, 207] width 7 height 7
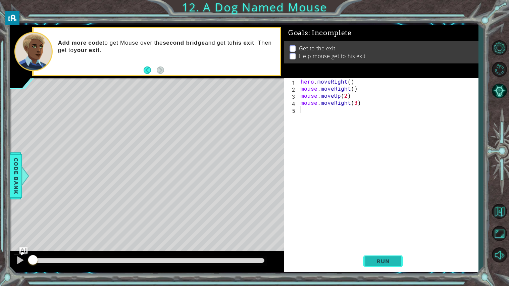
click at [389, 267] on button "Run" at bounding box center [383, 260] width 40 height 19
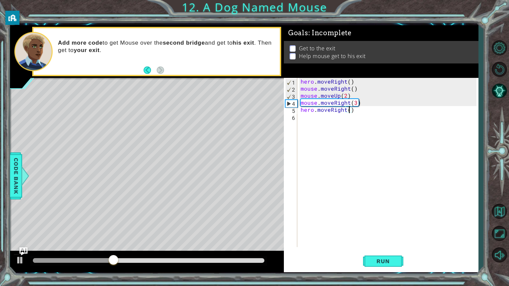
scroll to position [0, 3]
type textarea "hero.moveRight(2)"
click at [378, 266] on button "Run" at bounding box center [383, 260] width 40 height 19
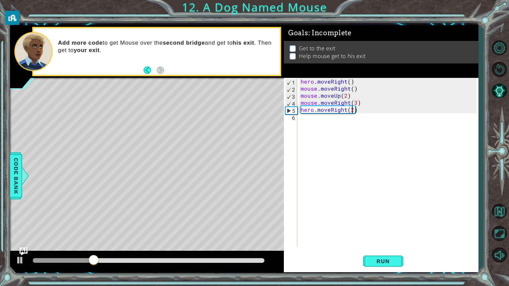
click at [333, 129] on div "hero . moveRight ( ) mouse . moveRight ( ) mouse . moveUp ( 2 ) mouse . moveRig…" at bounding box center [389, 169] width 181 height 183
type textarea "mouse.moveDown(2)"
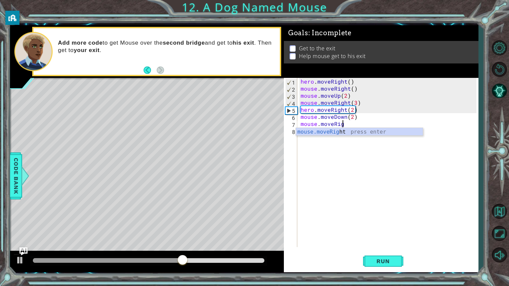
scroll to position [0, 2]
type textarea "mouse.moveRight3"
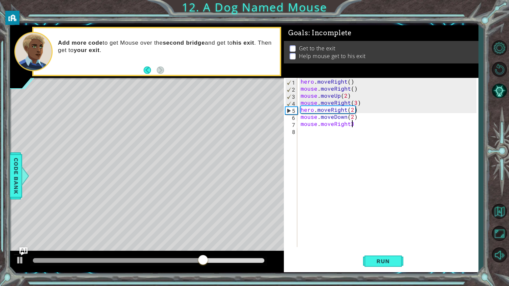
scroll to position [0, 0]
type textarea "mouse.moveRight(3)"
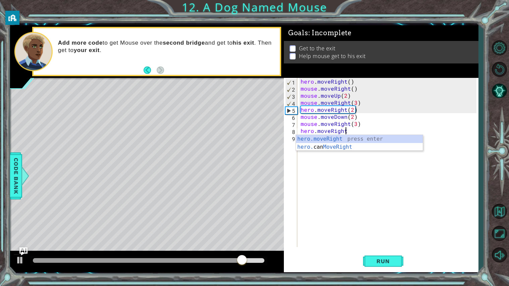
scroll to position [0, 2]
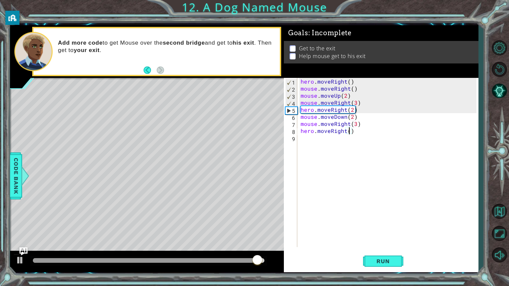
type textarea "hero.moveRight(2)"
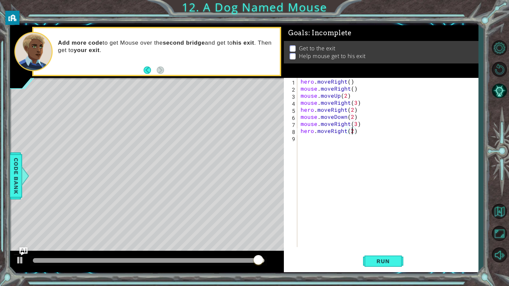
scroll to position [0, 3]
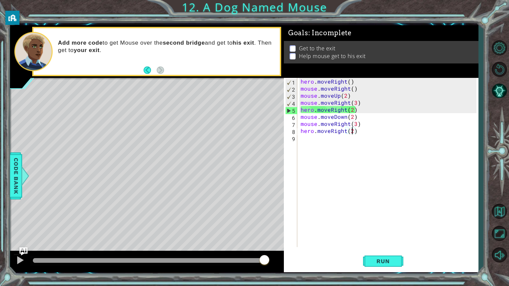
click at [362, 130] on div "hero . moveRight ( ) mouse . moveRight ( ) mouse . moveUp ( 2 ) mouse . moveRig…" at bounding box center [389, 169] width 181 height 183
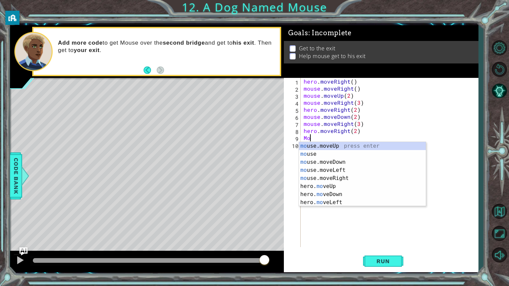
scroll to position [0, 0]
type textarea "M"
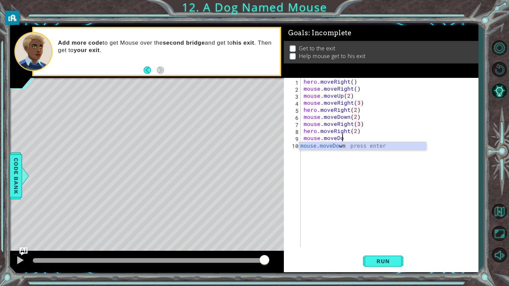
scroll to position [0, 2]
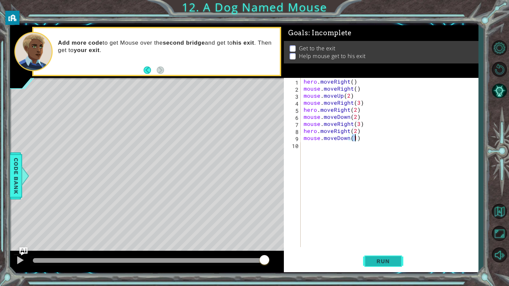
type textarea "mouse.moveDown(1)"
click at [380, 257] on button "Run" at bounding box center [383, 260] width 40 height 19
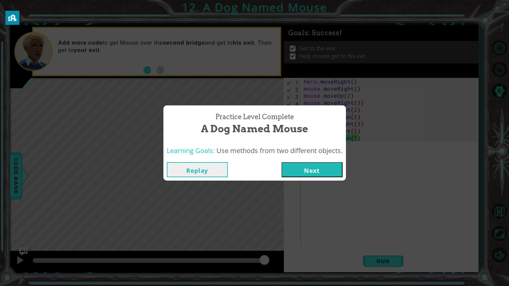
click at [322, 159] on div "Replay Next" at bounding box center [254, 170] width 183 height 22
click at [334, 175] on button "Next" at bounding box center [312, 169] width 61 height 15
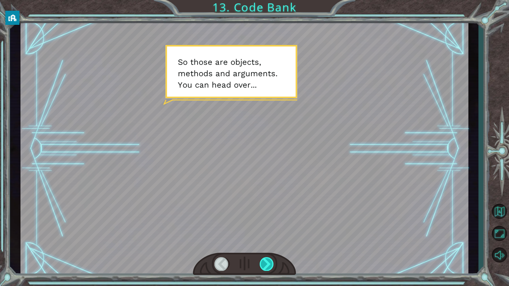
click at [266, 261] on div at bounding box center [267, 264] width 14 height 14
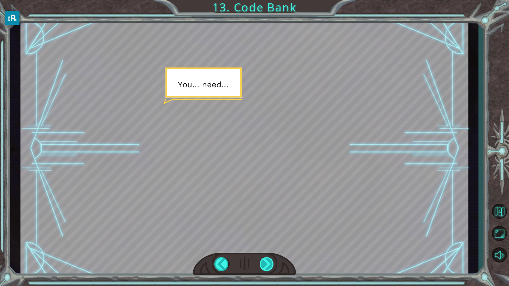
click at [265, 261] on div at bounding box center [267, 264] width 14 height 14
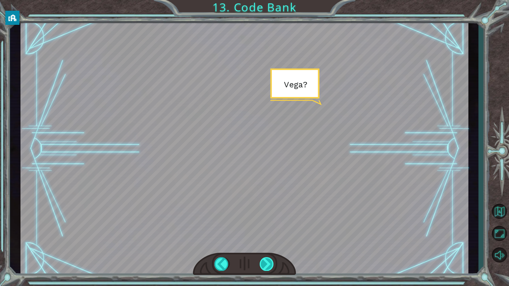
click at [265, 261] on div at bounding box center [267, 264] width 14 height 14
click at [265, 262] on div at bounding box center [267, 264] width 14 height 14
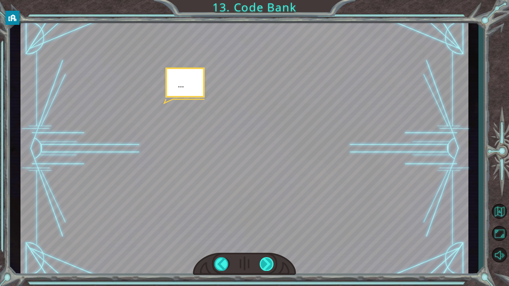
click at [265, 262] on div at bounding box center [267, 264] width 14 height 14
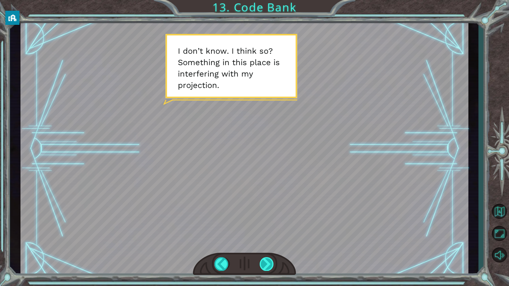
click at [265, 262] on div at bounding box center [267, 264] width 14 height 14
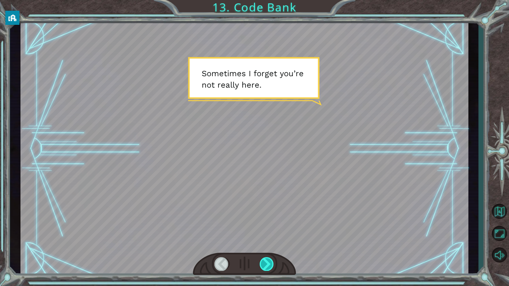
click at [265, 263] on div at bounding box center [267, 264] width 14 height 14
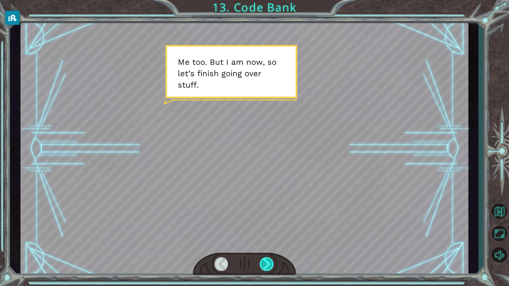
click at [265, 263] on div at bounding box center [267, 264] width 14 height 14
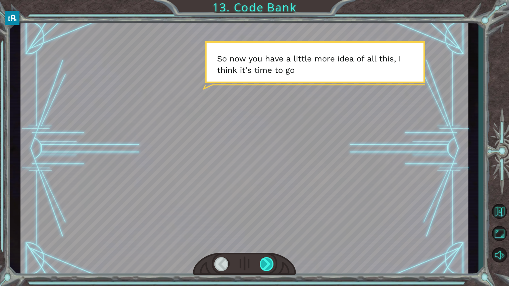
click at [265, 263] on div at bounding box center [267, 264] width 14 height 14
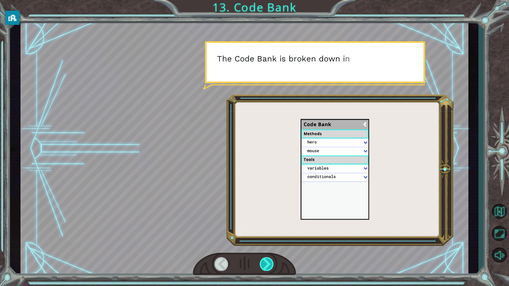
click at [265, 263] on div at bounding box center [267, 264] width 14 height 14
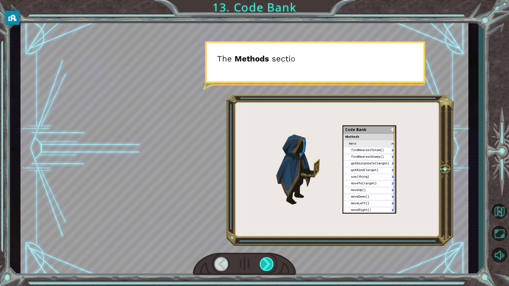
click at [265, 263] on div at bounding box center [267, 264] width 14 height 14
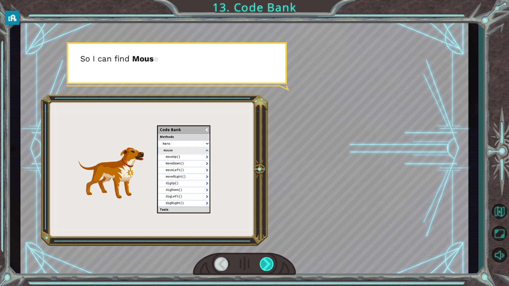
click at [265, 263] on div at bounding box center [267, 264] width 14 height 14
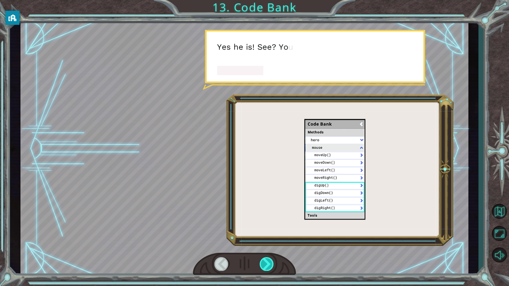
click at [265, 263] on div at bounding box center [267, 264] width 14 height 14
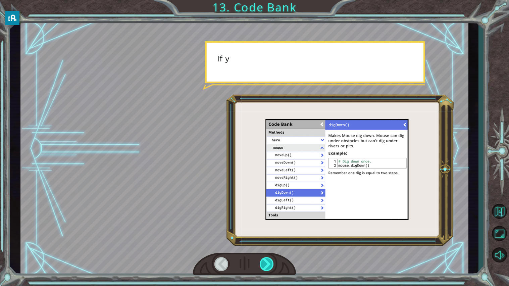
click at [265, 263] on div at bounding box center [267, 264] width 14 height 14
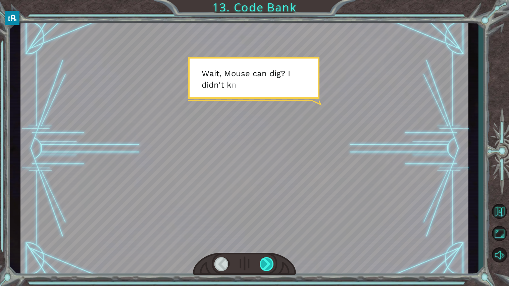
click at [265, 263] on div at bounding box center [267, 264] width 14 height 14
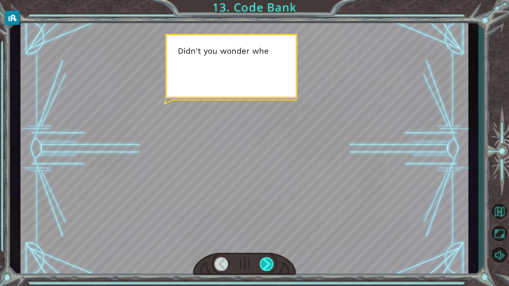
click at [265, 263] on div at bounding box center [267, 264] width 14 height 14
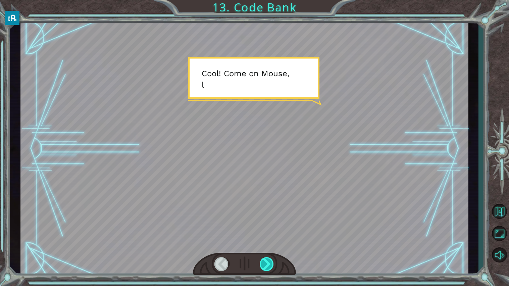
click at [265, 263] on div at bounding box center [267, 264] width 14 height 14
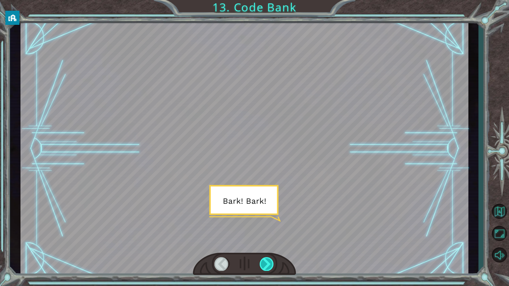
click at [265, 263] on div at bounding box center [267, 264] width 14 height 14
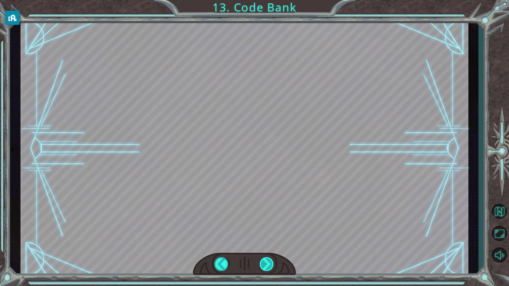
click at [265, 263] on div at bounding box center [267, 264] width 14 height 14
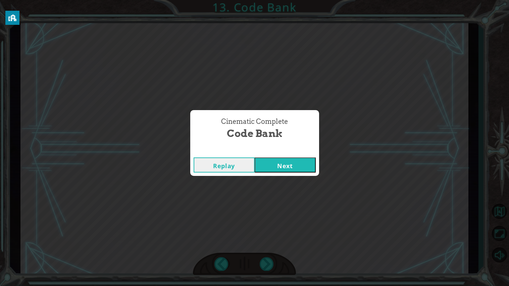
click at [305, 162] on button "Next" at bounding box center [285, 164] width 61 height 15
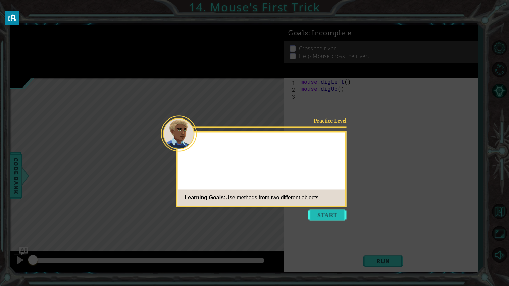
click at [331, 217] on button "Start" at bounding box center [328, 214] width 38 height 11
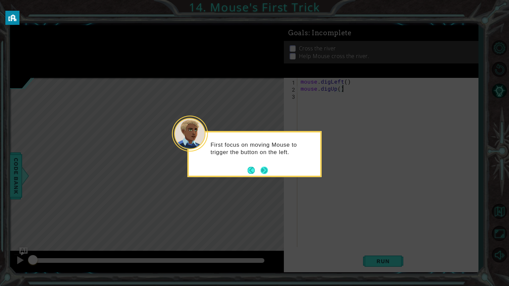
click at [268, 170] on button "Next" at bounding box center [264, 170] width 7 height 7
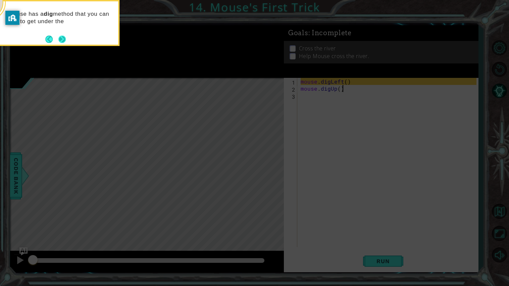
click at [64, 39] on button "Next" at bounding box center [61, 39] width 7 height 7
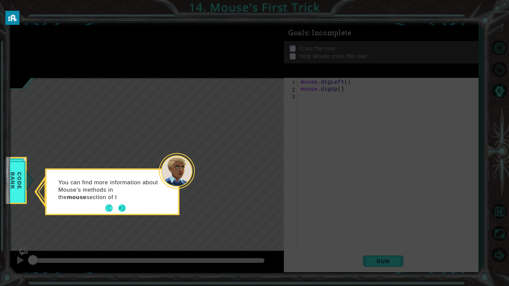
click at [123, 208] on button "Next" at bounding box center [122, 207] width 7 height 7
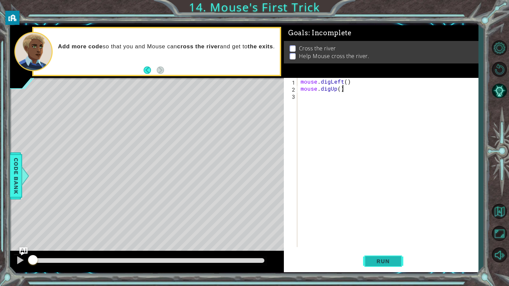
click at [388, 263] on span "Run" at bounding box center [383, 261] width 27 height 7
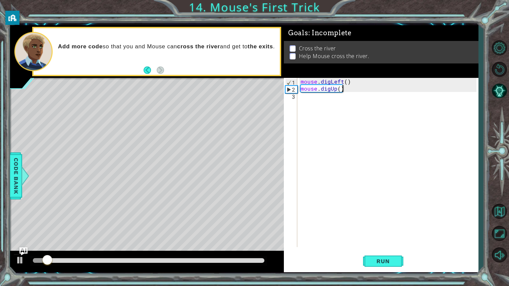
click at [346, 91] on div "mouse . digLeft ( ) mouse . digUp ( )" at bounding box center [389, 169] width 181 height 183
click at [345, 89] on div "mouse . digLeft ( ) mouse . digUp ( )" at bounding box center [389, 169] width 181 height 183
click at [348, 93] on div "mouse . digLeft ( ) mouse . digUp ( )" at bounding box center [389, 169] width 181 height 183
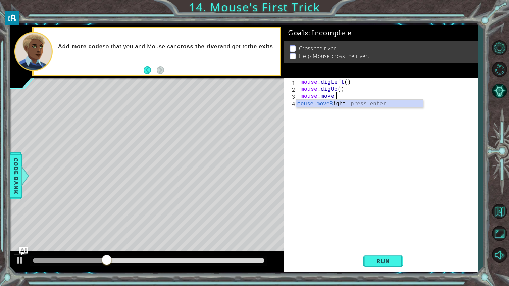
scroll to position [0, 2]
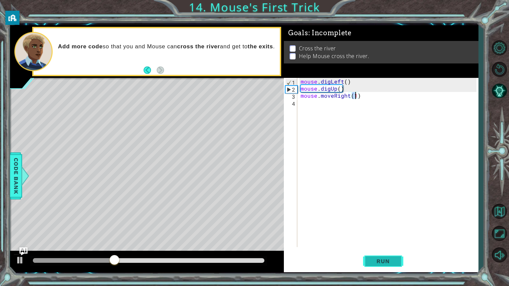
click at [390, 257] on button "Run" at bounding box center [383, 260] width 40 height 19
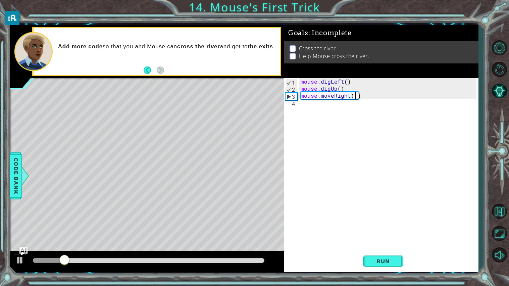
click at [348, 98] on div "mouse . digLeft ( ) mouse . digUp ( ) mouse . moveRight ( 1 )" at bounding box center [389, 169] width 181 height 183
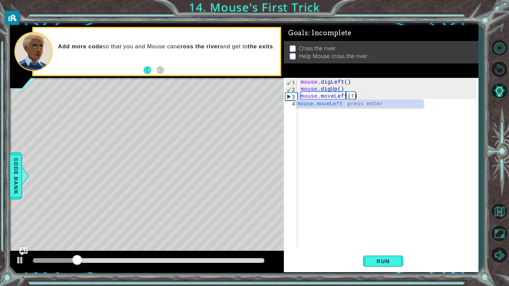
scroll to position [0, 2]
type textarea "mouse.moveLeft(1)"
click at [388, 258] on span "Run" at bounding box center [383, 261] width 27 height 7
click at [324, 106] on div "mouse . digLeft ( ) mouse . digUp ( ) mouse . moveLeft ( 1 )" at bounding box center [389, 169] width 181 height 183
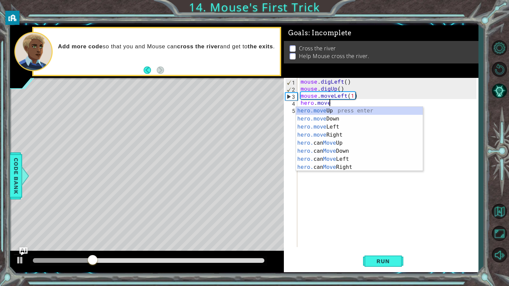
scroll to position [0, 1]
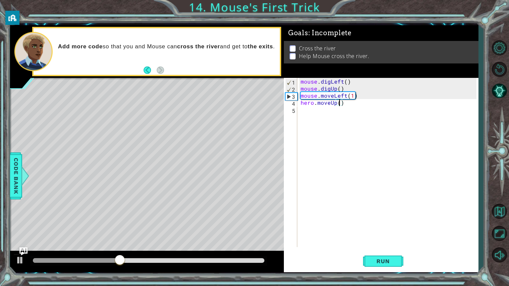
type textarea "hero.moveUp(5)"
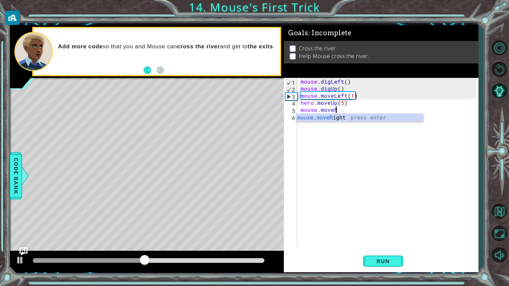
scroll to position [0, 2]
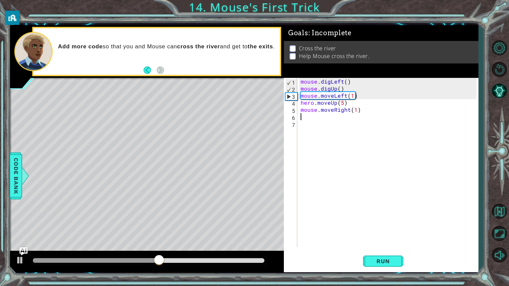
type textarea "mouse.moveRight(1)h"
type textarea "mouse.digDo"
type textarea "mouse.digDown"
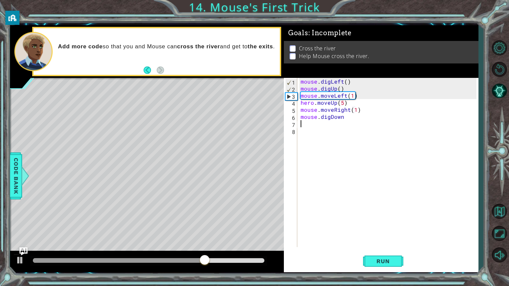
scroll to position [0, 0]
type textarea "mouse.digDown()"
type textarea "mouse.digRight()"
click at [382, 262] on span "Run" at bounding box center [383, 261] width 27 height 7
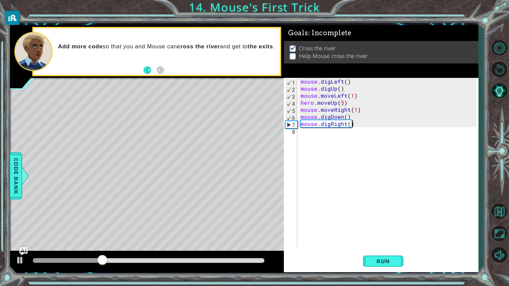
click at [341, 133] on div "mouse . digLeft ( ) mouse . digUp ( ) mouse . moveLeft ( 1 ) hero . moveUp ( 5 …" at bounding box center [389, 169] width 181 height 183
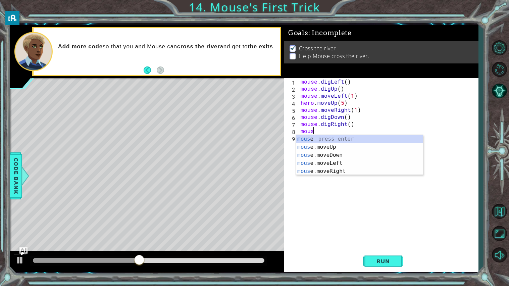
scroll to position [0, 0]
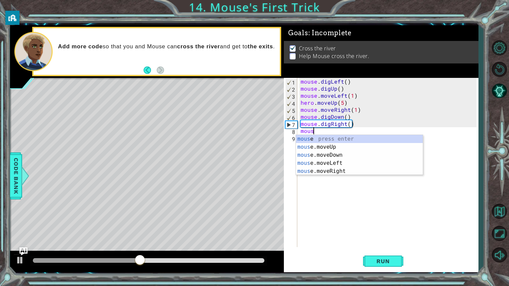
type textarea "m"
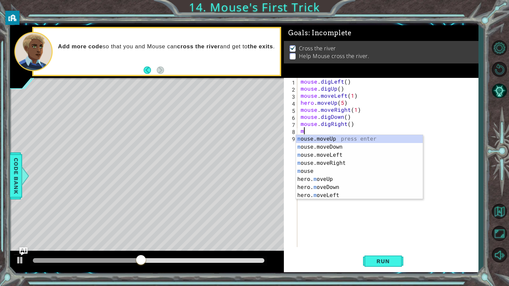
scroll to position [0, 0]
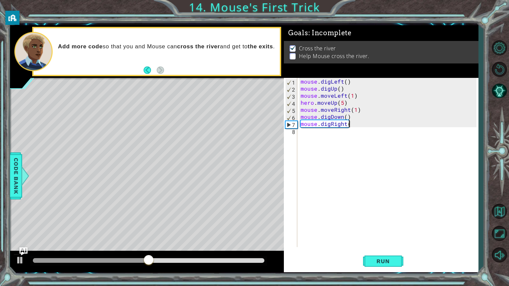
type textarea "mouse.digRight()"
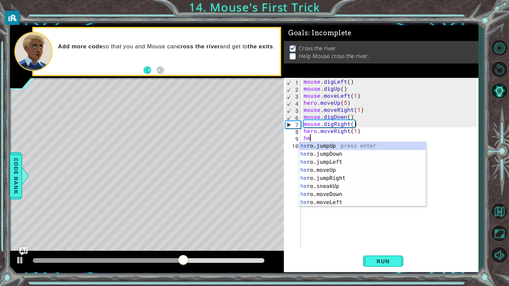
scroll to position [0, 3]
type textarea "h"
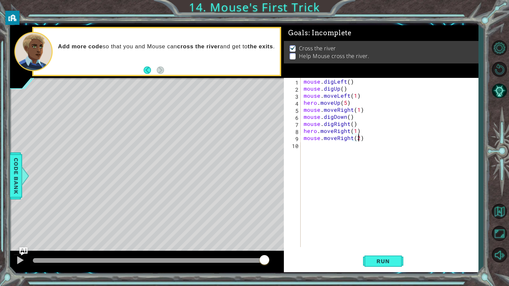
scroll to position [0, 3]
click at [376, 266] on button "Run" at bounding box center [383, 260] width 40 height 19
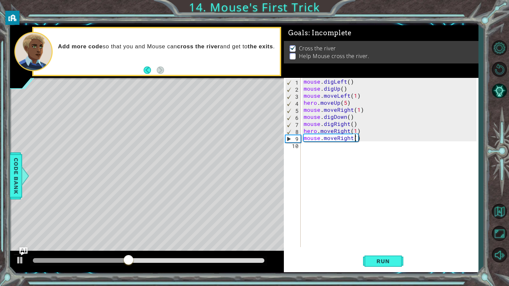
type textarea "mouse.moveRight(1)"
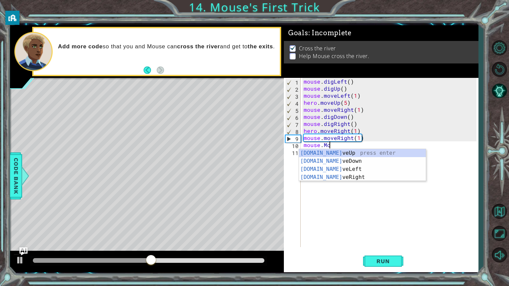
scroll to position [0, 1]
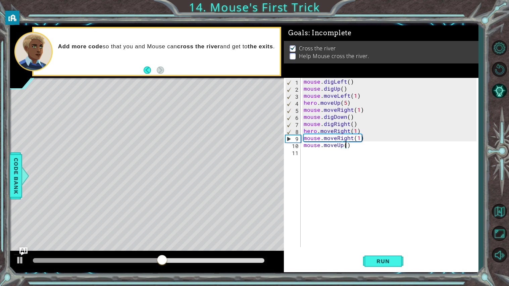
type textarea "mouse.moveUp(2)"
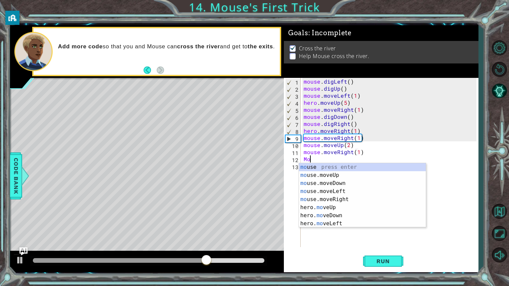
type textarea "M"
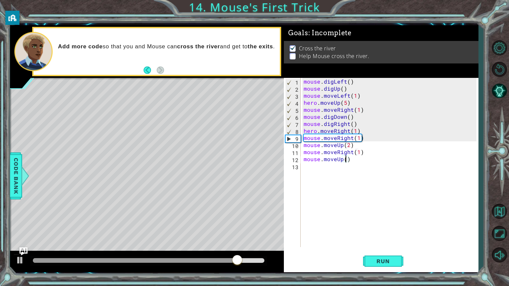
scroll to position [0, 2]
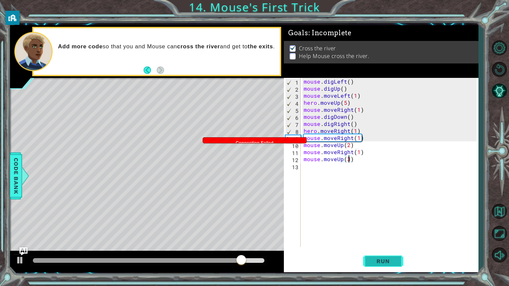
click at [386, 261] on span "Run" at bounding box center [383, 261] width 27 height 7
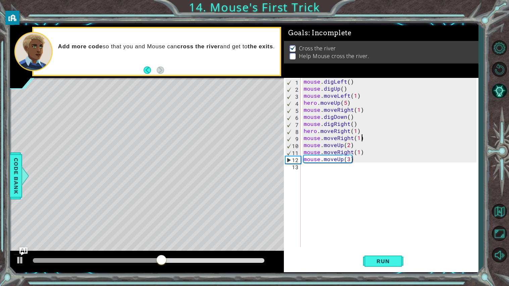
click at [362, 138] on div "mouse . digLeft ( ) mouse . digUp ( ) mouse . moveLeft ( 1 ) hero . moveUp ( 5 …" at bounding box center [391, 169] width 178 height 183
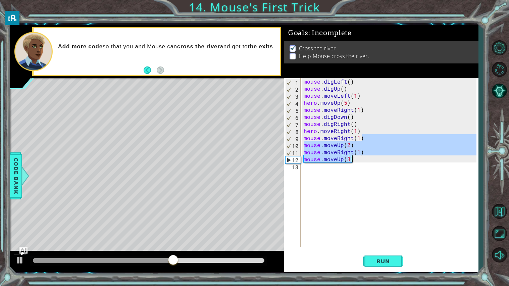
drag, startPoint x: 362, startPoint y: 138, endPoint x: 369, endPoint y: 160, distance: 23.6
click at [369, 160] on div "mouse . digLeft ( ) mouse . digUp ( ) mouse . moveLeft ( 1 ) hero . moveUp ( 5 …" at bounding box center [391, 169] width 178 height 183
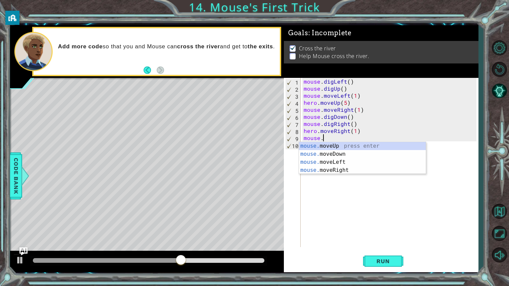
scroll to position [0, 0]
type textarea "m"
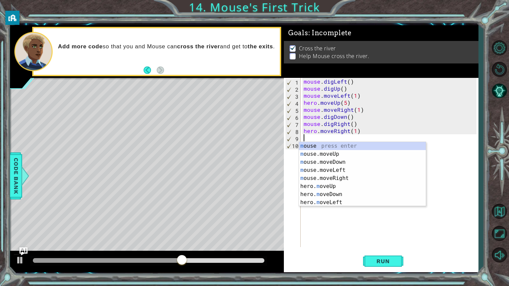
type textarea "hero.moveRight(1"
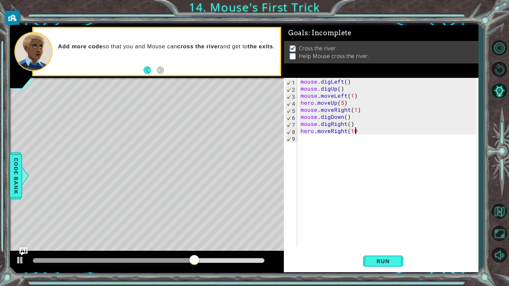
scroll to position [0, 2]
type textarea "hero.moveRight(1)"
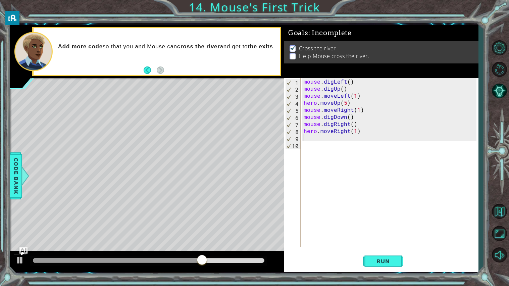
scroll to position [0, 0]
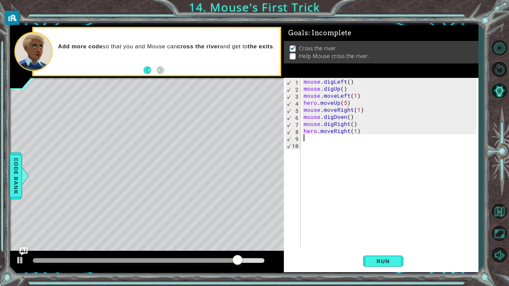
click at [355, 131] on div "mouse . digLeft ( ) mouse . digUp ( ) mouse . moveLeft ( 1 ) hero . moveUp ( 5 …" at bounding box center [391, 169] width 178 height 183
type textarea "hero.moveRight(2)"
click at [356, 131] on div "mouse . digLeft ( ) mouse . digUp ( ) mouse . moveLeft ( 1 ) hero . moveUp ( 5 …" at bounding box center [391, 169] width 178 height 183
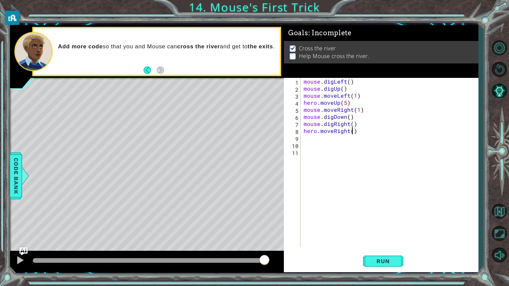
type textarea "hero.moveRight(1)"
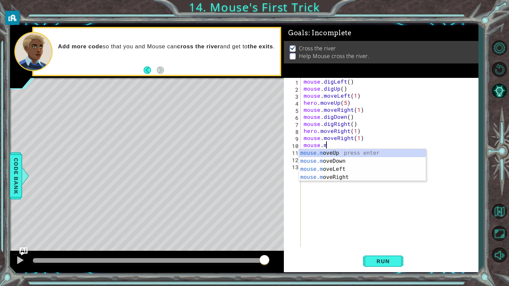
scroll to position [0, 1]
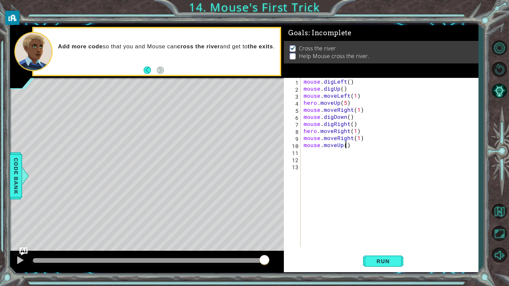
type textarea "mouse.moveUp(2)"
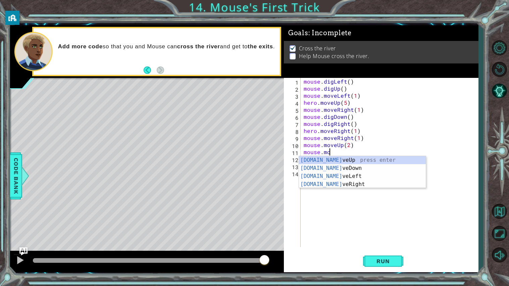
scroll to position [0, 1]
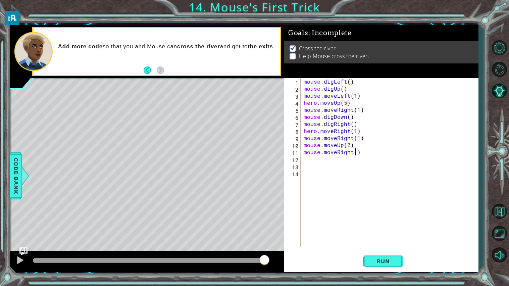
type textarea "mouse.moveRight(2)"
type textarea "mouse.moveUp(3)"
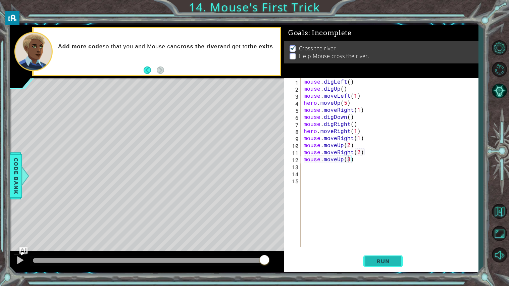
click at [388, 263] on span "Run" at bounding box center [383, 261] width 27 height 7
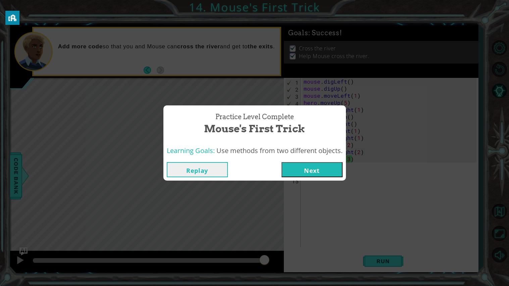
click at [303, 171] on button "Next" at bounding box center [312, 169] width 61 height 15
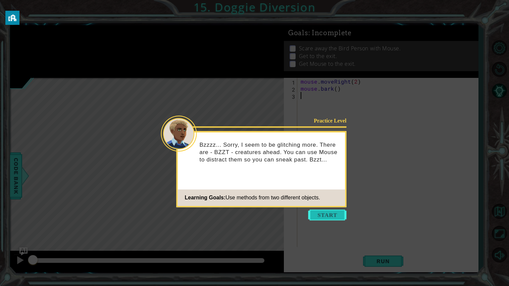
click at [330, 217] on button "Start" at bounding box center [328, 214] width 38 height 11
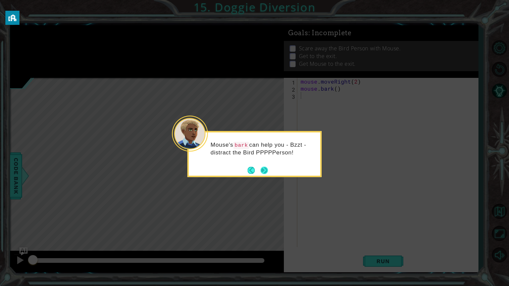
click at [266, 173] on button "Next" at bounding box center [264, 170] width 7 height 7
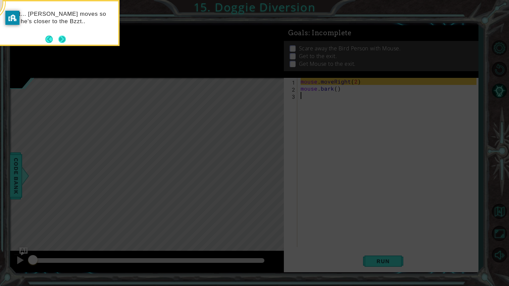
click at [64, 43] on footer at bounding box center [55, 39] width 20 height 10
click at [64, 43] on button "Next" at bounding box center [61, 39] width 7 height 7
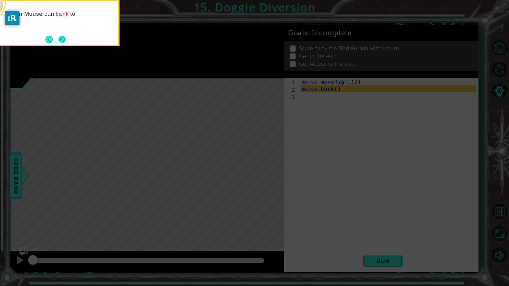
click at [64, 42] on button "Next" at bounding box center [61, 39] width 7 height 7
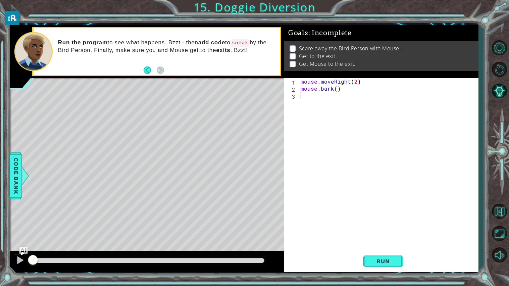
click at [165, 71] on div "Run the program to see what happens. Bzzt - then add code to sneak by the Bird …" at bounding box center [157, 51] width 246 height 47
click at [384, 261] on span "Run" at bounding box center [383, 261] width 27 height 7
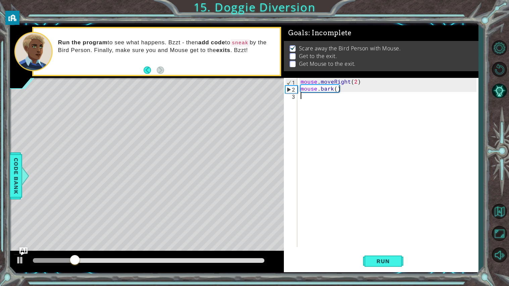
click at [311, 96] on div "mouse . moveRight ( 2 ) mouse . bark ( )" at bounding box center [389, 169] width 181 height 183
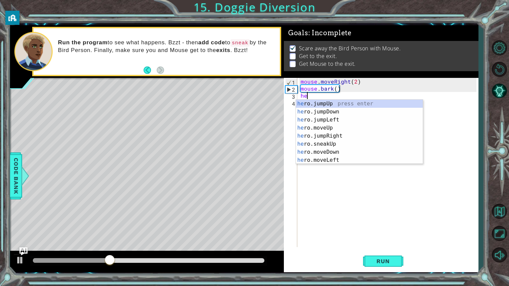
type textarea "h"
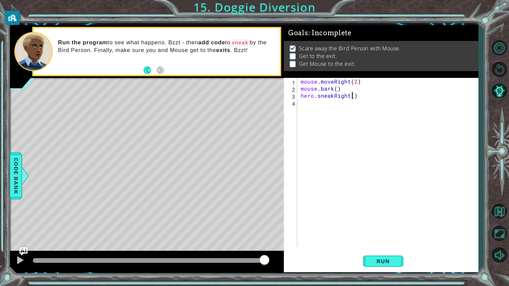
scroll to position [0, 3]
type textarea "hero.sneakRight(3)"
click at [384, 263] on span "Run" at bounding box center [383, 261] width 27 height 7
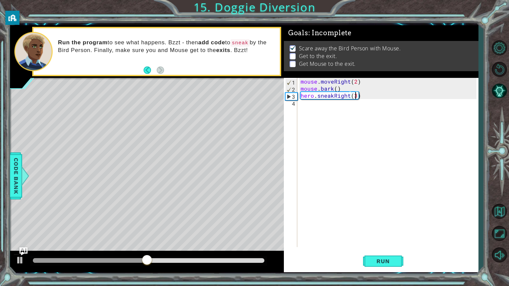
click at [368, 100] on div "mouse . moveRight ( 2 ) mouse . bark ( ) hero . sneakRight ( 3 )" at bounding box center [389, 169] width 181 height 183
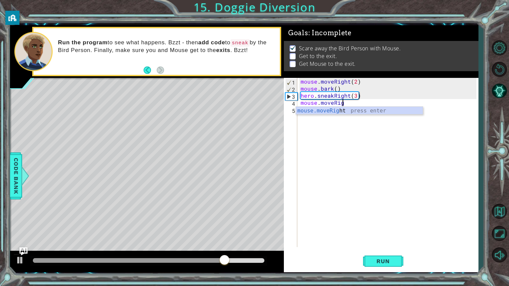
scroll to position [0, 2]
type textarea "mouse.moveRight(2)"
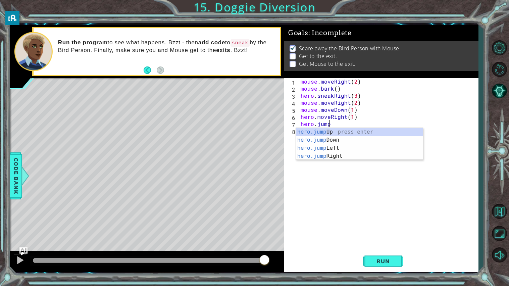
scroll to position [0, 5]
type textarea "hero.moveRight(1)hero.jumpU"
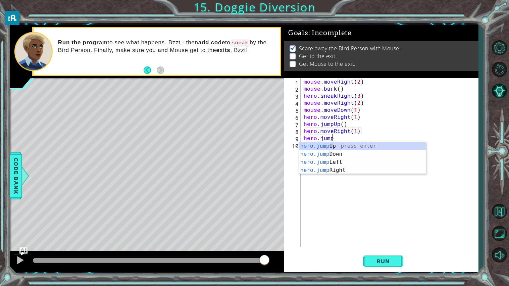
scroll to position [0, 1]
type textarea "hero.jumpR"
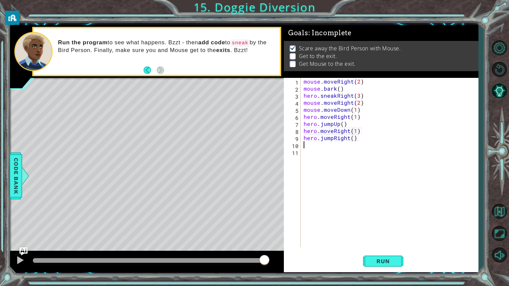
scroll to position [0, 0]
click at [388, 258] on span "Run" at bounding box center [383, 261] width 27 height 7
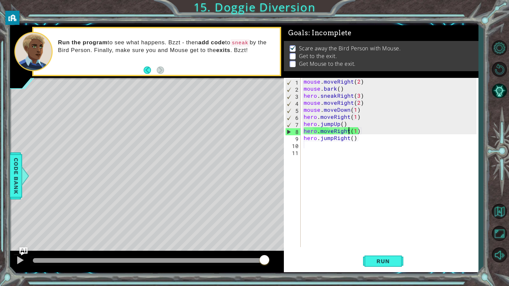
click at [349, 130] on div "mouse . moveRight ( 2 ) mouse . bark ( ) hero . sneakRight ( 3 ) mouse . moveRi…" at bounding box center [391, 169] width 178 height 183
click at [333, 131] on div "mouse . moveRight ( 2 ) mouse . bark ( ) hero . sneakRight ( 3 ) mouse . moveRi…" at bounding box center [391, 169] width 178 height 183
drag, startPoint x: 333, startPoint y: 131, endPoint x: 349, endPoint y: 134, distance: 15.9
click at [349, 134] on div "mouse . moveRight ( 2 ) mouse . bark ( ) hero . sneakRight ( 3 ) mouse . moveRi…" at bounding box center [391, 169] width 178 height 183
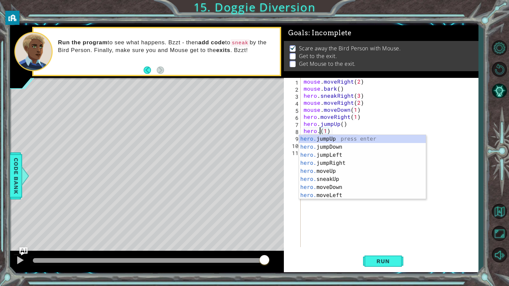
click at [389, 125] on div "mouse . moveRight ( 2 ) mouse . bark ( ) hero . sneakRight ( 3 ) mouse . moveRi…" at bounding box center [391, 169] width 178 height 183
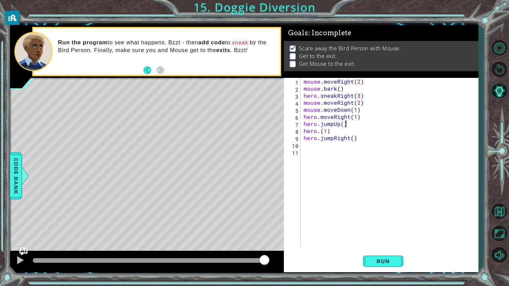
click at [342, 130] on div "mouse . moveRight ( 2 ) mouse . bark ( ) hero . sneakRight ( 3 ) mouse . moveRi…" at bounding box center [391, 169] width 178 height 183
type textarea "hero.(1)"
drag, startPoint x: 303, startPoint y: 131, endPoint x: 340, endPoint y: 129, distance: 36.6
click at [340, 129] on div "mouse . moveRight ( 2 ) mouse . bark ( ) hero . sneakRight ( 3 ) mouse . moveRi…" at bounding box center [391, 169] width 178 height 183
type textarea "hero.jumpUp()"
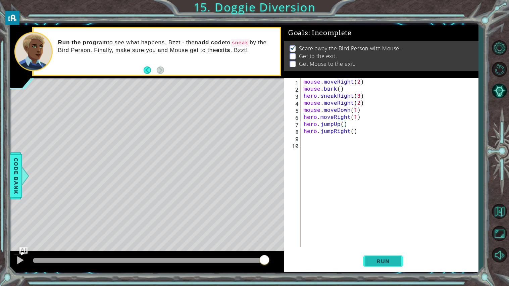
click at [368, 256] on button "Run" at bounding box center [383, 260] width 40 height 19
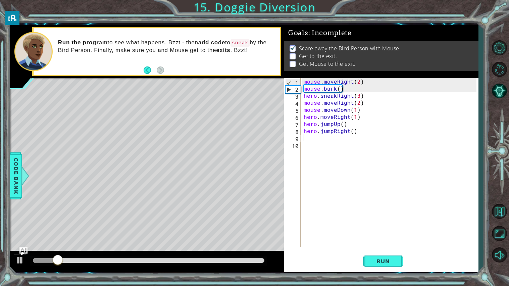
click at [319, 141] on div "mouse . moveRight ( 2 ) mouse . bark ( ) hero . sneakRight ( 3 ) mouse . moveRi…" at bounding box center [391, 169] width 178 height 183
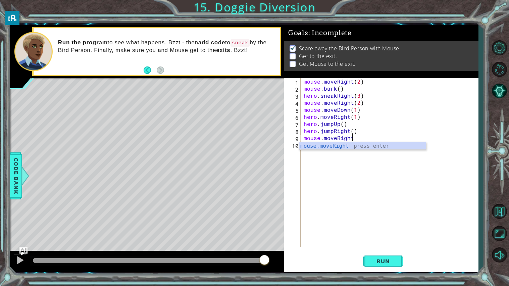
scroll to position [0, 2]
type textarea "mouse.moveRight(3)"
click at [360, 158] on div "mouse . moveRight ( 2 ) mouse . bark ( ) hero . sneakRight ( 3 ) mouse . moveRi…" at bounding box center [391, 169] width 178 height 183
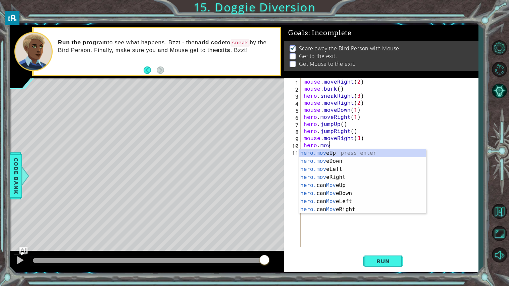
scroll to position [0, 1]
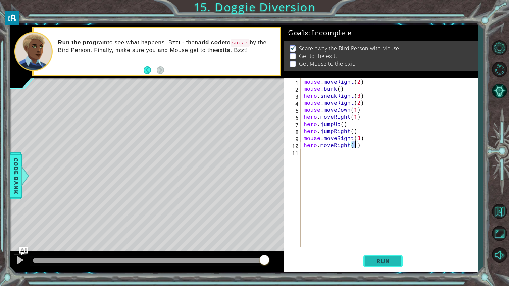
type textarea "hero.moveRight(1)"
click at [391, 263] on span "Run" at bounding box center [383, 261] width 27 height 7
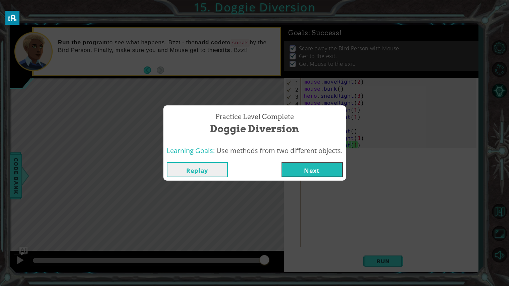
click at [328, 170] on button "Next" at bounding box center [312, 169] width 61 height 15
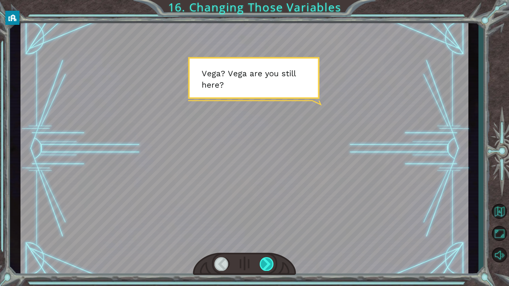
click at [272, 264] on div at bounding box center [267, 264] width 14 height 14
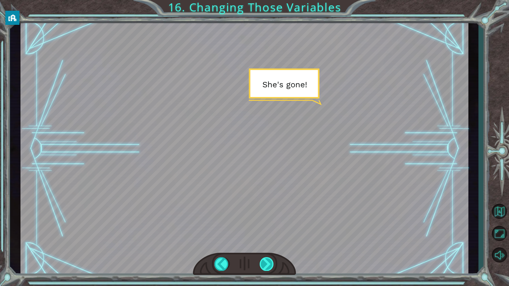
click at [272, 264] on div at bounding box center [267, 264] width 14 height 14
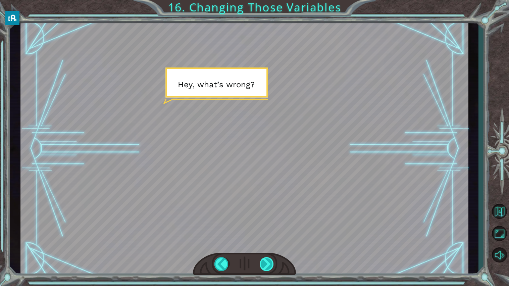
click at [271, 263] on div at bounding box center [267, 264] width 14 height 14
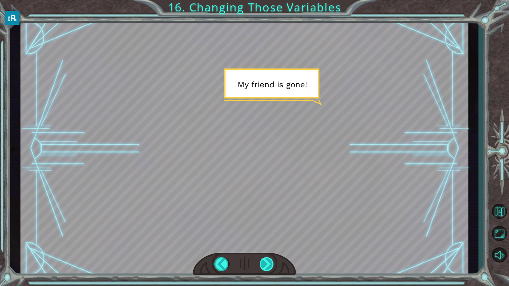
click at [271, 263] on div at bounding box center [267, 264] width 14 height 14
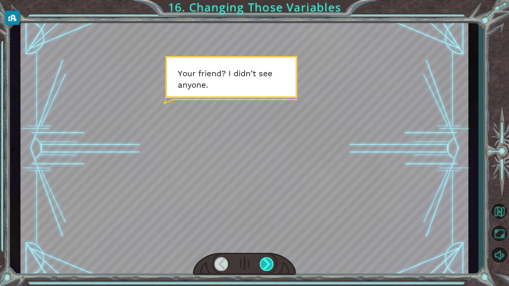
click at [271, 263] on div at bounding box center [267, 264] width 14 height 14
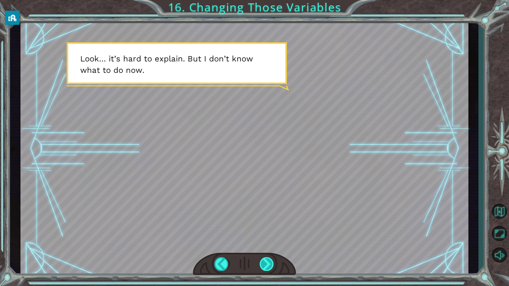
click at [270, 260] on div at bounding box center [267, 264] width 14 height 14
click at [267, 254] on div at bounding box center [244, 264] width 103 height 23
click at [267, 255] on div at bounding box center [244, 264] width 103 height 23
click at [269, 260] on div at bounding box center [267, 264] width 14 height 14
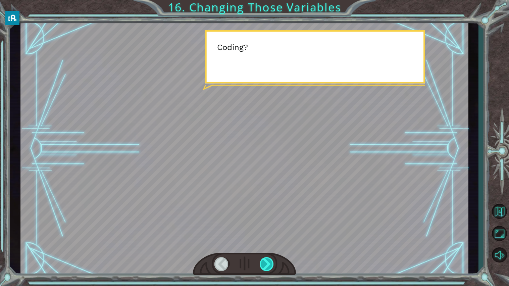
click at [269, 260] on div at bounding box center [267, 264] width 14 height 14
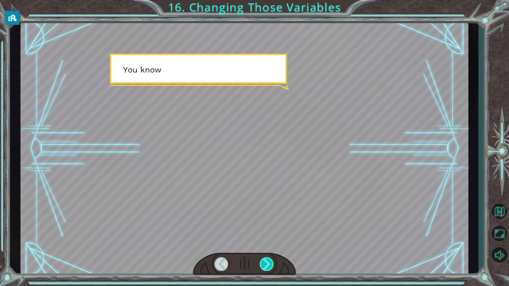
click at [269, 260] on div at bounding box center [267, 264] width 14 height 14
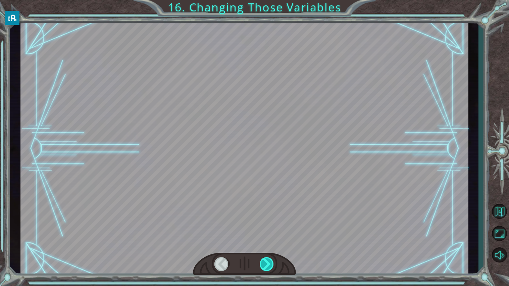
click at [269, 260] on div at bounding box center [267, 264] width 14 height 14
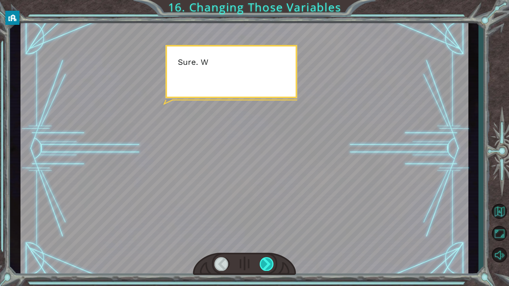
click at [269, 260] on div at bounding box center [267, 264] width 14 height 14
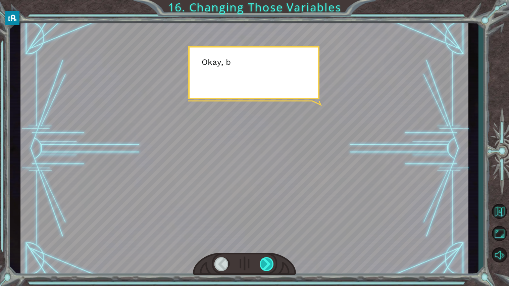
click at [269, 260] on div at bounding box center [267, 264] width 14 height 14
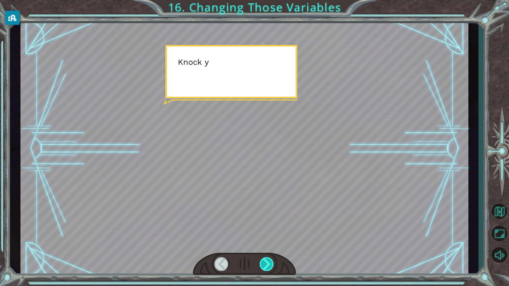
click at [269, 260] on div at bounding box center [267, 264] width 14 height 14
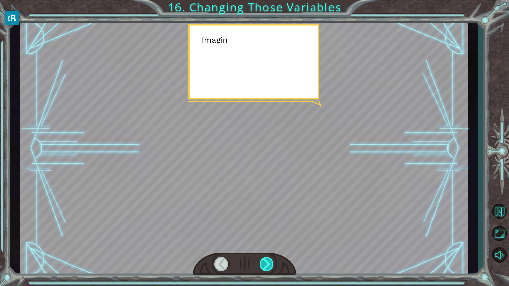
click at [269, 260] on div at bounding box center [267, 264] width 14 height 14
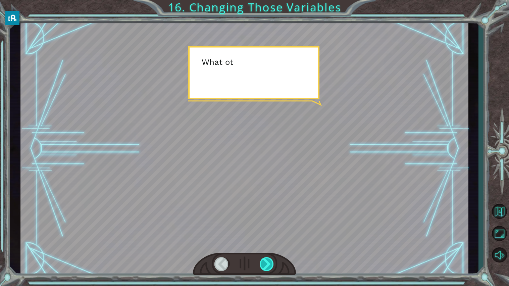
click at [269, 260] on div at bounding box center [267, 264] width 14 height 14
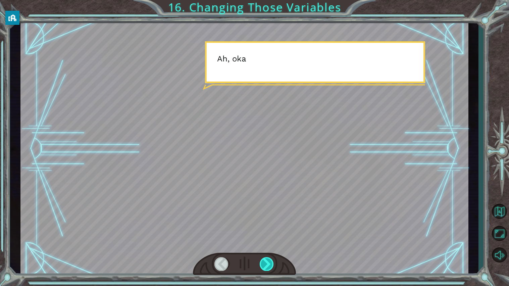
click at [269, 260] on div at bounding box center [267, 264] width 14 height 14
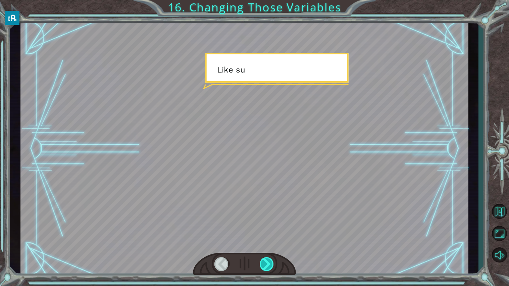
click at [269, 260] on div at bounding box center [267, 264] width 14 height 14
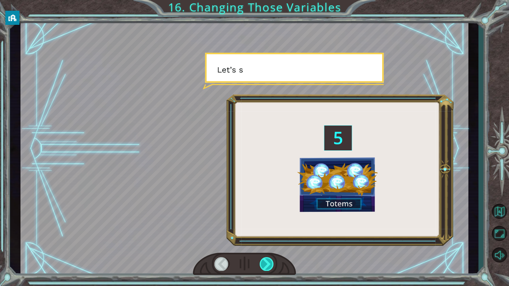
click at [269, 260] on div at bounding box center [267, 264] width 14 height 14
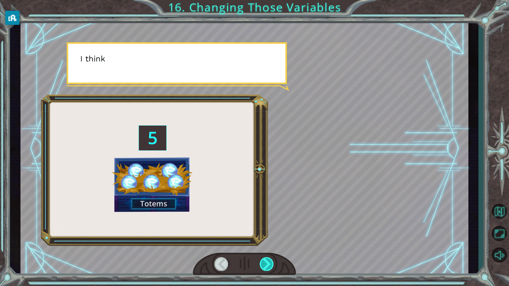
click at [269, 258] on div at bounding box center [267, 264] width 14 height 14
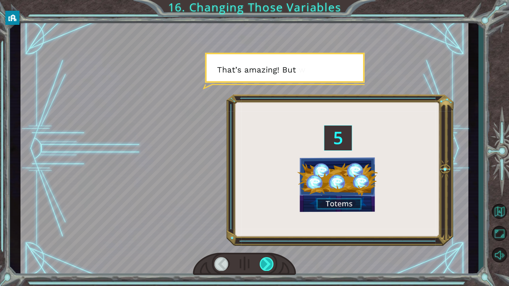
click at [269, 257] on div at bounding box center [267, 264] width 14 height 14
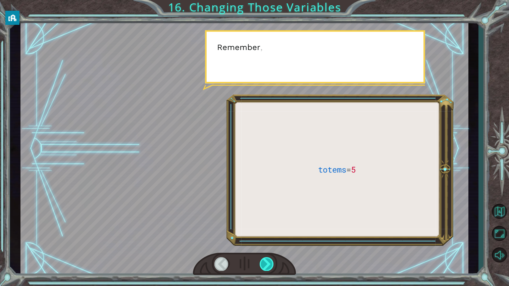
click at [269, 257] on div at bounding box center [267, 264] width 14 height 14
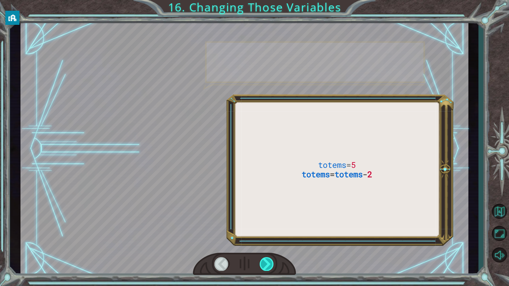
click at [269, 257] on div at bounding box center [267, 264] width 14 height 14
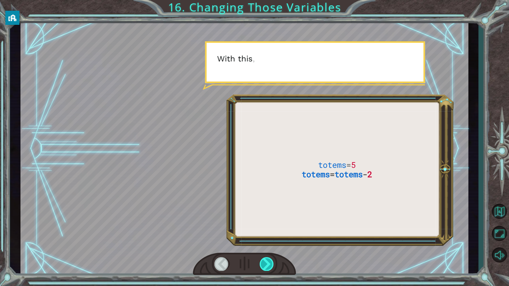
click at [269, 257] on div at bounding box center [267, 264] width 14 height 14
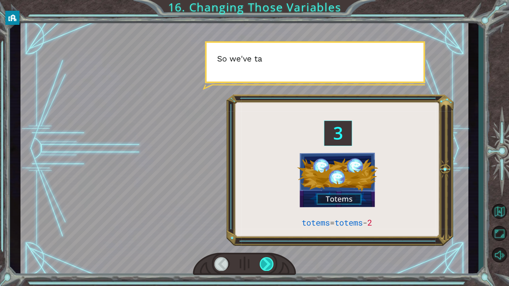
click at [269, 257] on div at bounding box center [267, 264] width 14 height 14
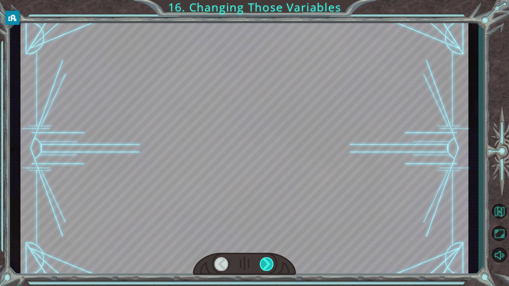
click at [269, 257] on div at bounding box center [267, 264] width 14 height 14
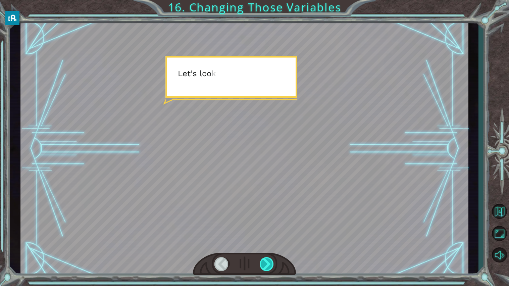
click at [269, 257] on div at bounding box center [267, 264] width 14 height 14
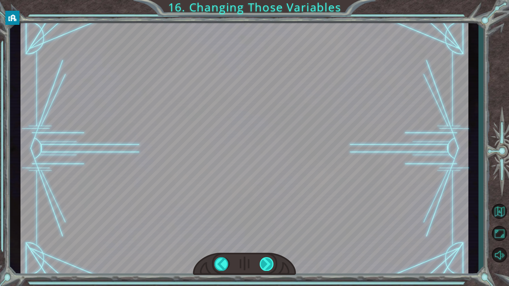
click at [269, 257] on div at bounding box center [267, 264] width 14 height 14
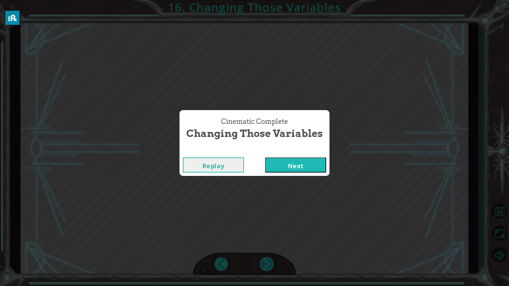
click at [269, 257] on div "Cinematic Complete Changing Those Variables Replay Next" at bounding box center [254, 143] width 509 height 286
click at [283, 165] on button "Next" at bounding box center [295, 164] width 61 height 15
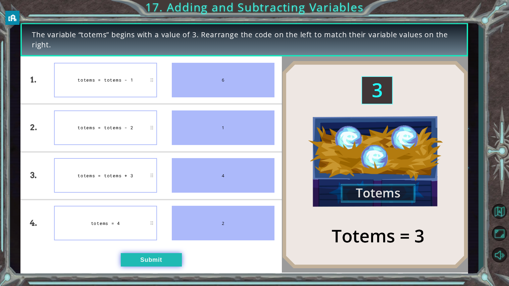
click at [151, 260] on button "Submit" at bounding box center [151, 259] width 61 height 13
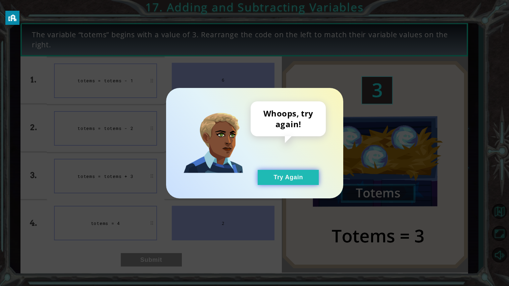
click at [291, 178] on button "Try Again" at bounding box center [288, 177] width 61 height 15
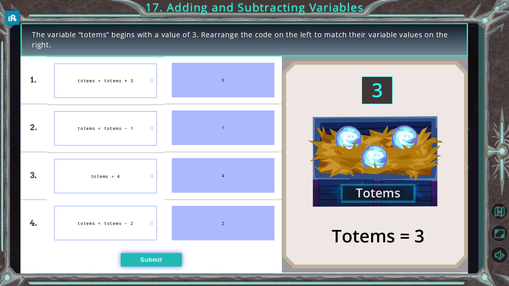
click at [154, 261] on button "Submit" at bounding box center [151, 259] width 61 height 13
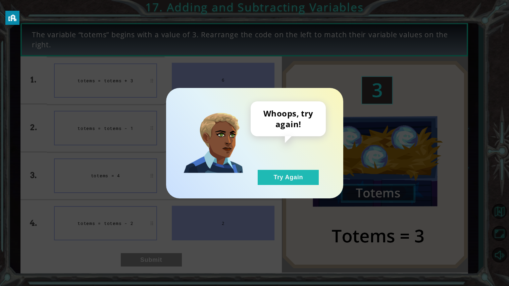
click at [299, 186] on div "Whoops, try again! Try Again" at bounding box center [254, 143] width 177 height 110
click at [298, 182] on button "Try Again" at bounding box center [288, 177] width 61 height 15
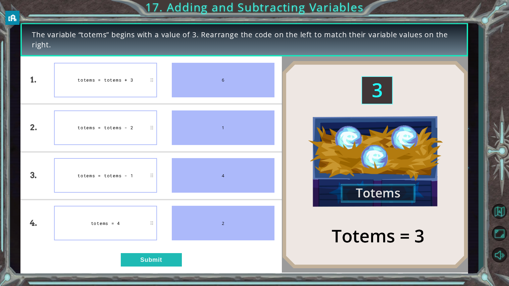
click at [132, 70] on div "totems = totems + 3" at bounding box center [105, 80] width 103 height 35
click at [161, 252] on div "1. 2. 3. 4. totems = totems - 2 totems = totems + 3 totems = totems - 1 totems …" at bounding box center [151, 164] width 262 height 216
click at [162, 255] on button "Submit" at bounding box center [151, 259] width 61 height 13
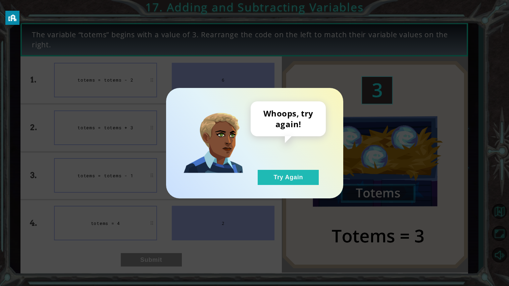
click at [162, 255] on div "Whoops, try again! Try Again" at bounding box center [254, 143] width 509 height 286
click at [268, 178] on button "Try Again" at bounding box center [288, 177] width 61 height 15
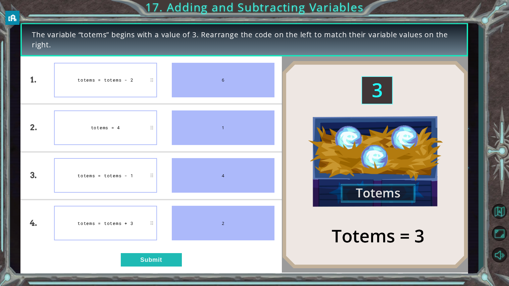
click at [142, 76] on div "totems = totems - 2" at bounding box center [105, 80] width 103 height 35
click at [149, 81] on div "totems = totems - 2" at bounding box center [105, 80] width 103 height 35
click at [150, 262] on button "Submit" at bounding box center [151, 259] width 61 height 13
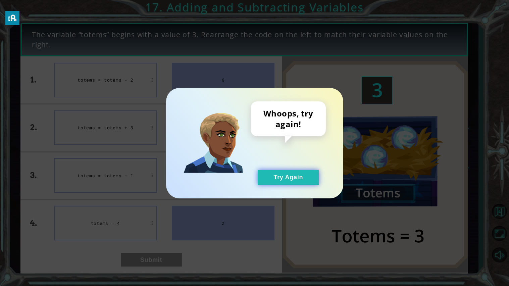
click at [287, 175] on button "Try Again" at bounding box center [288, 177] width 61 height 15
